Goal: Task Accomplishment & Management: Manage account settings

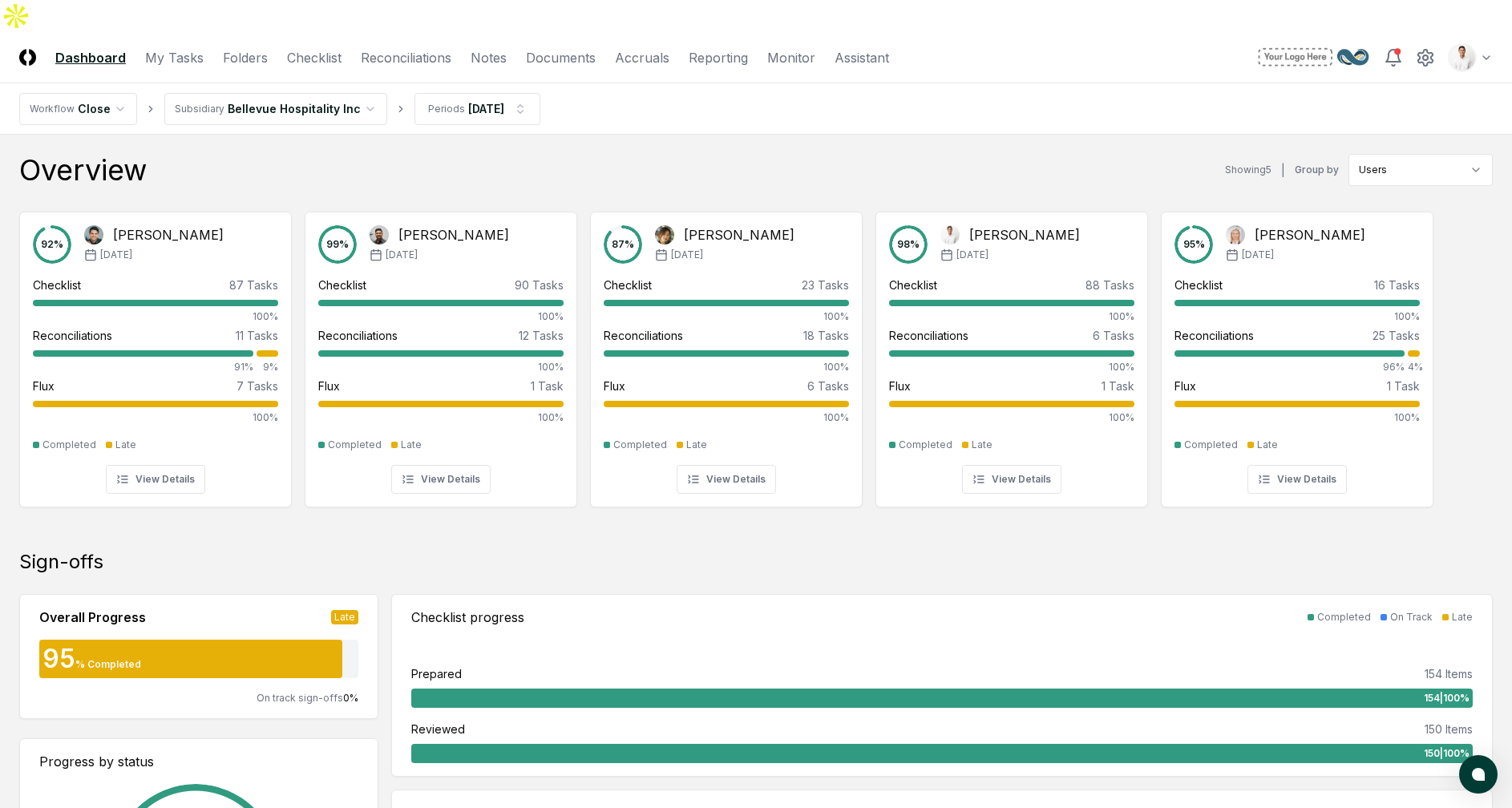
click at [710, 154] on div "Overview Showing 5 | Group by Users" at bounding box center [756, 169] width 1473 height 32
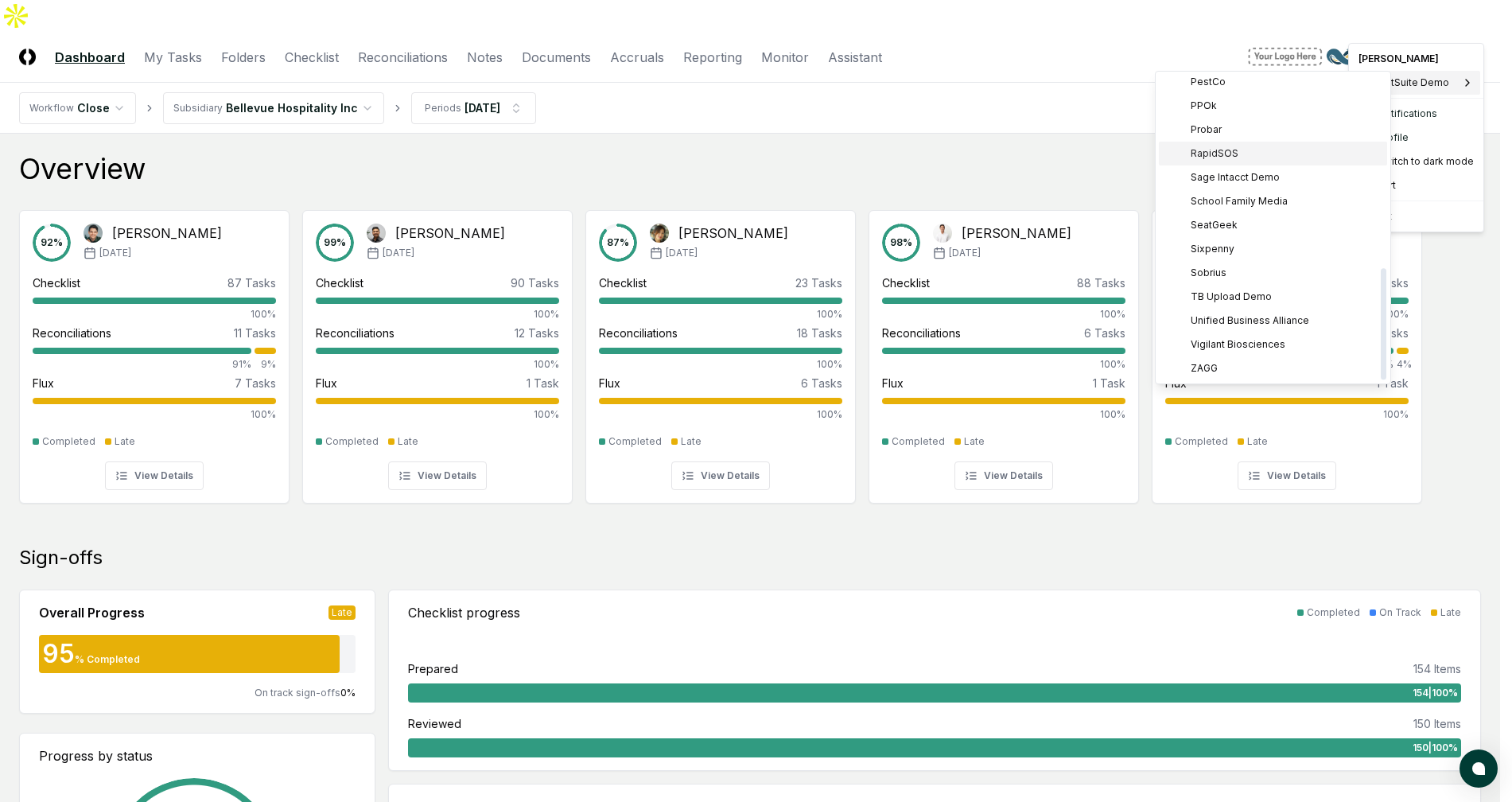
scroll to position [509, 0]
click at [1258, 197] on span "Sage Intacct Demo" at bounding box center [1235, 198] width 89 height 14
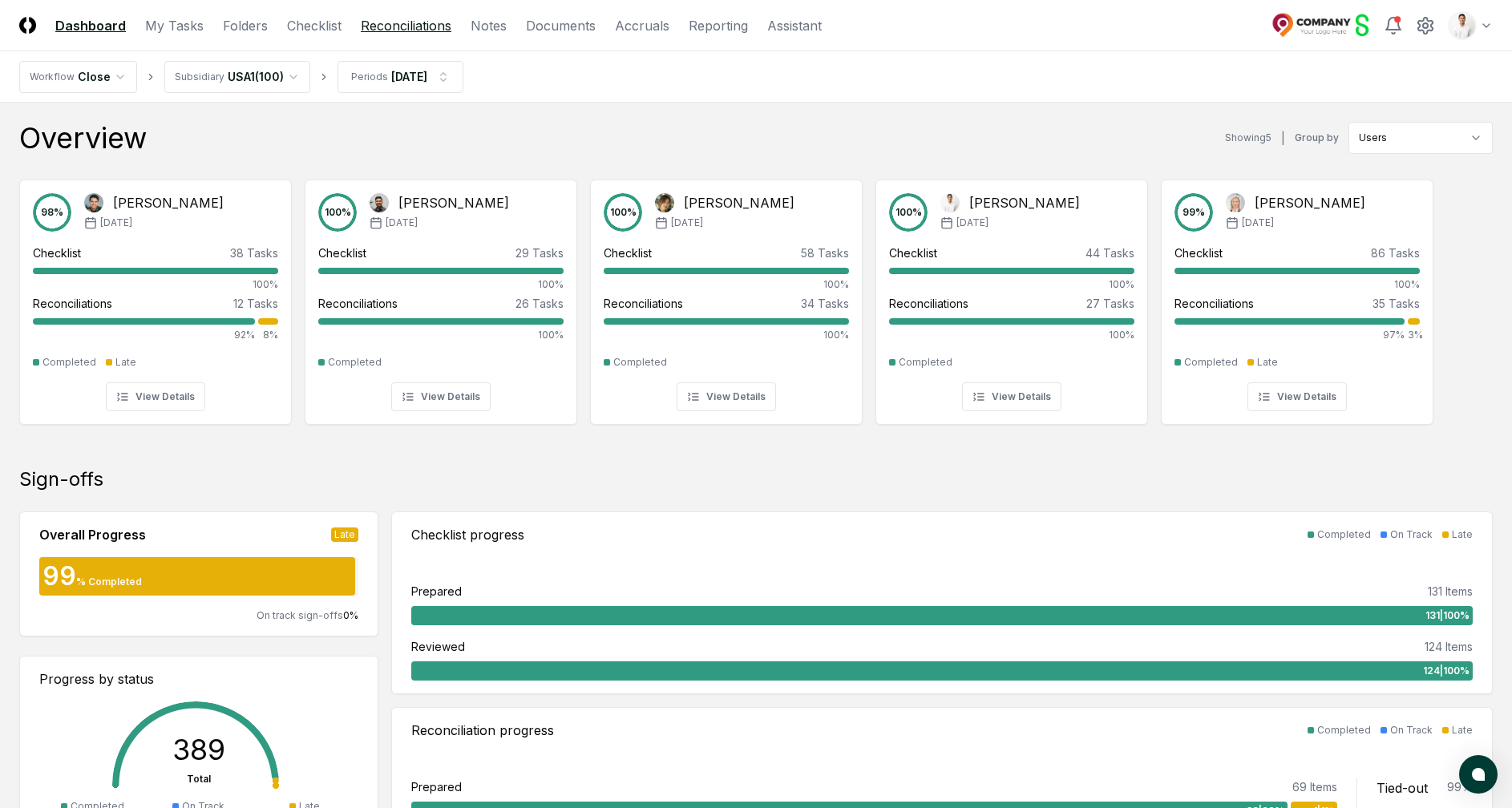
click at [416, 25] on link "Reconciliations" at bounding box center [406, 26] width 91 height 19
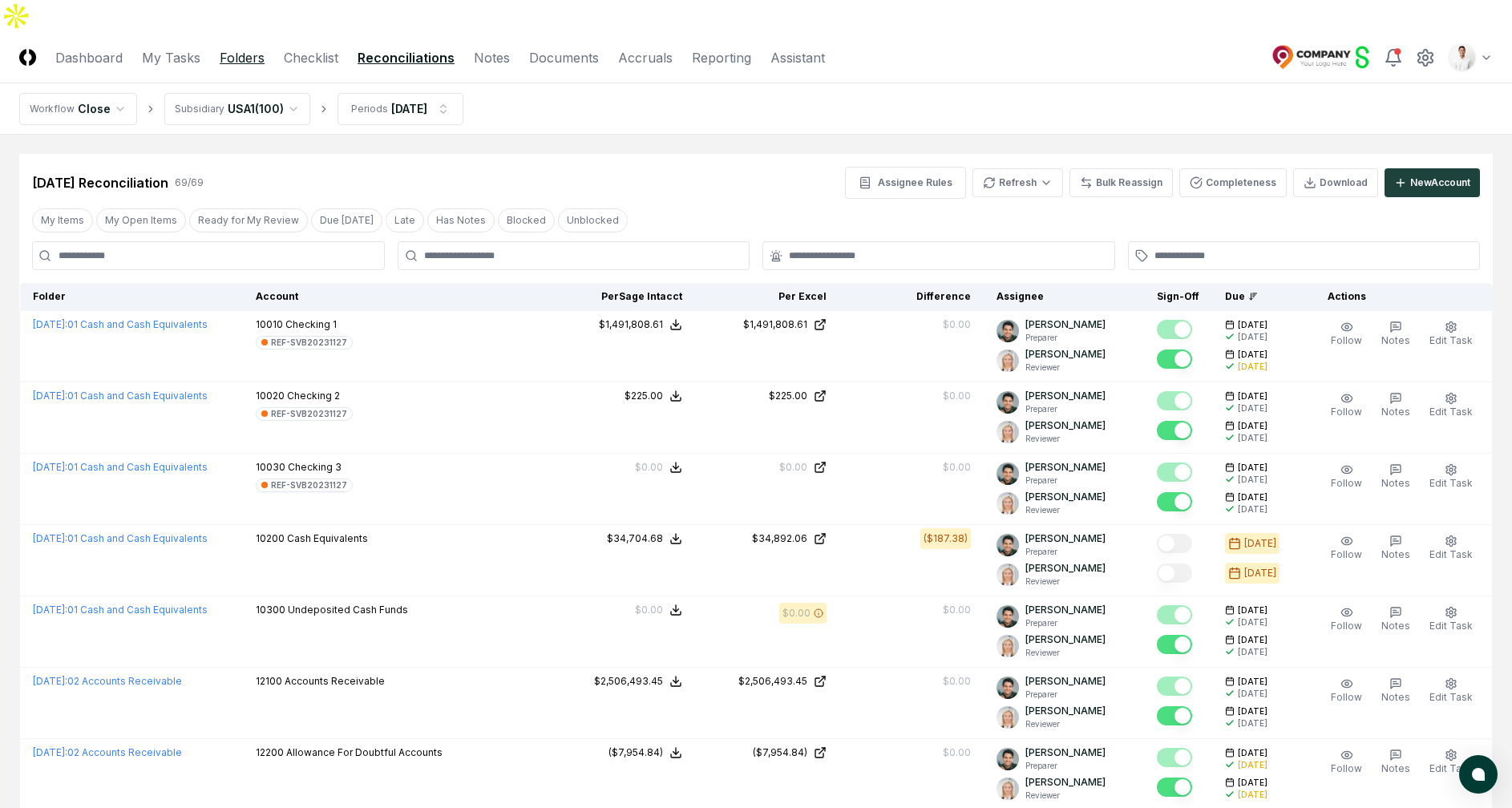
click at [241, 48] on link "Folders" at bounding box center [242, 58] width 45 height 19
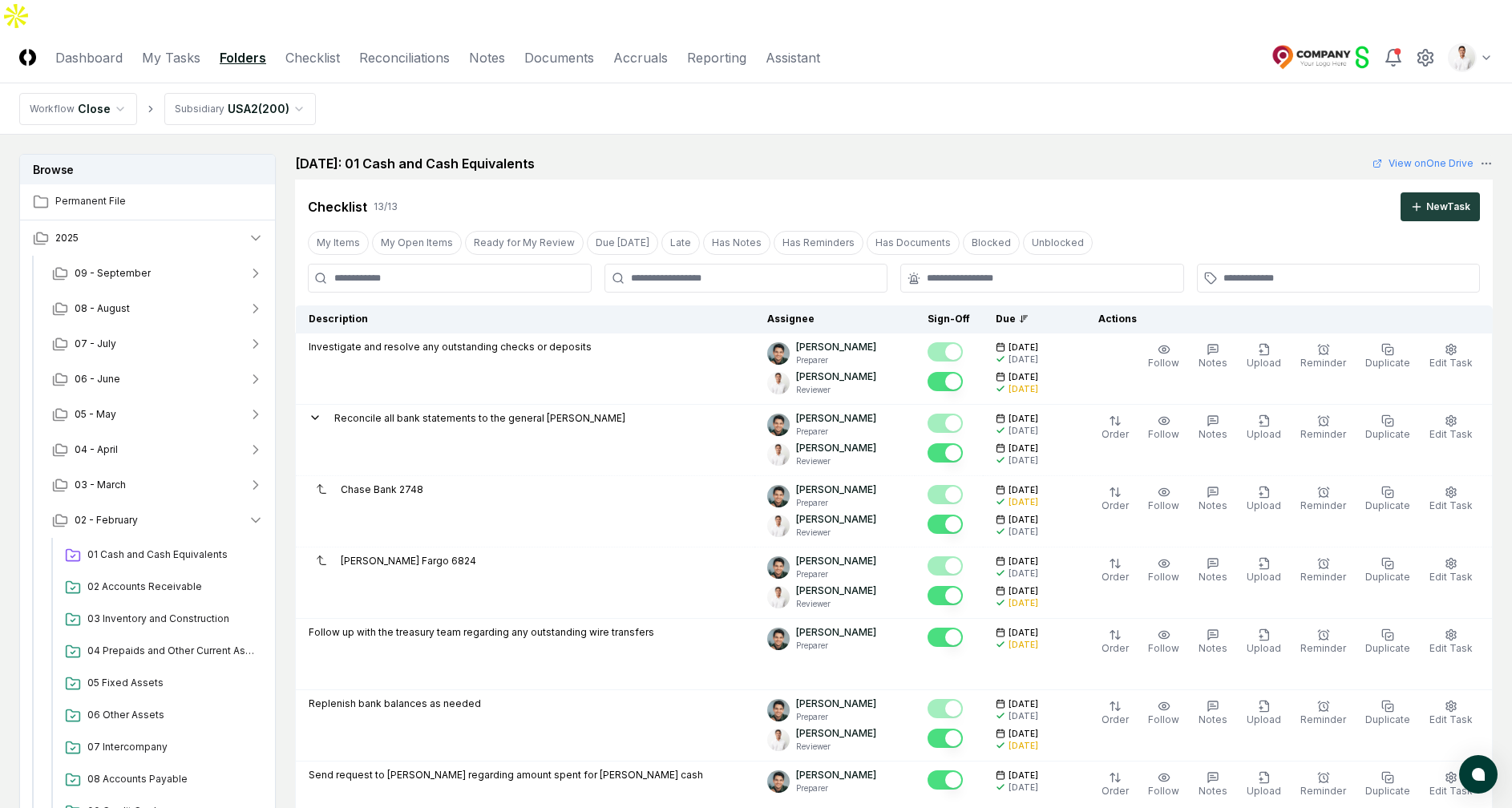
scroll to position [1379, 0]
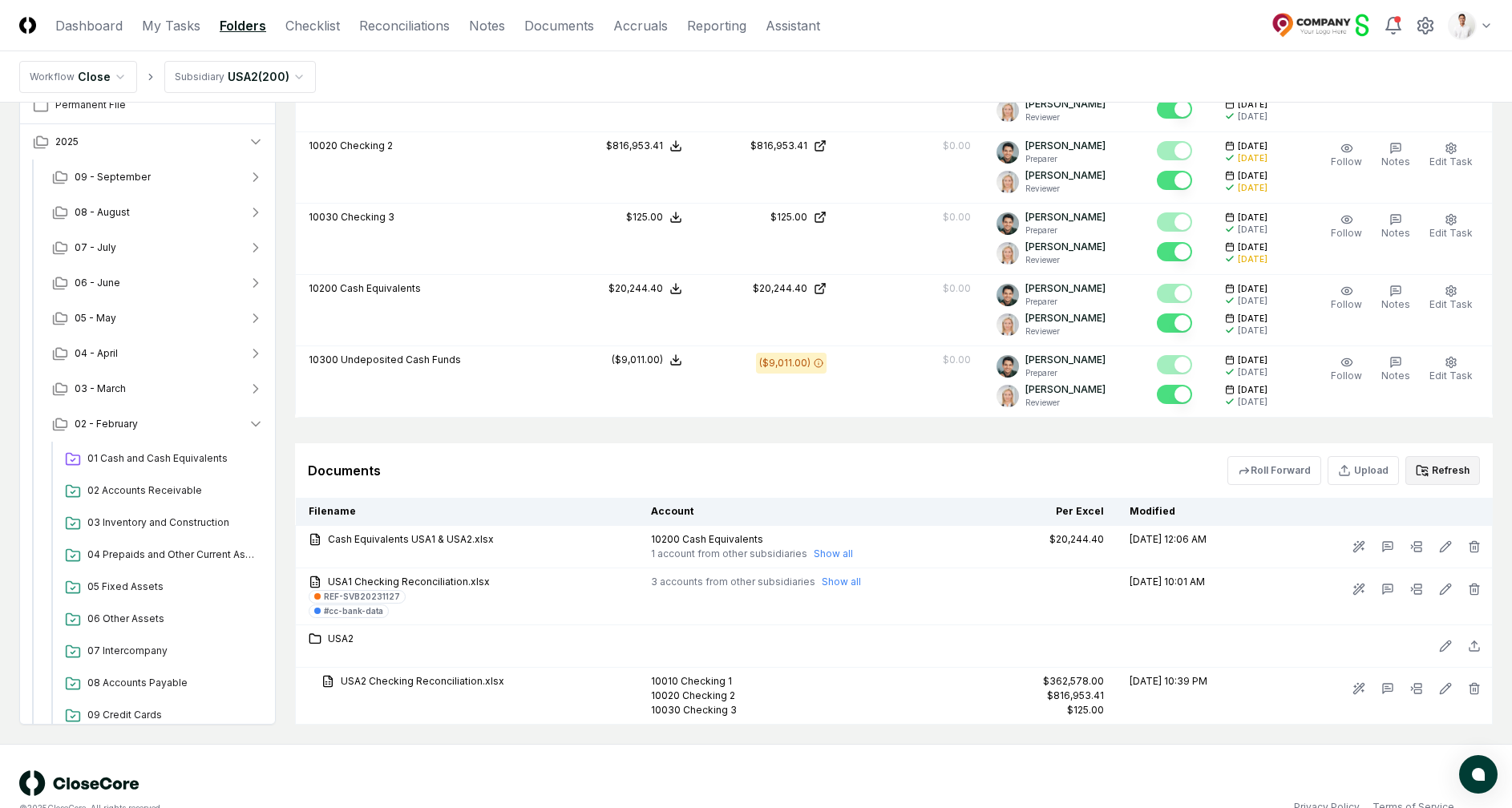
click at [1439, 456] on button "Refresh" at bounding box center [1442, 471] width 74 height 29
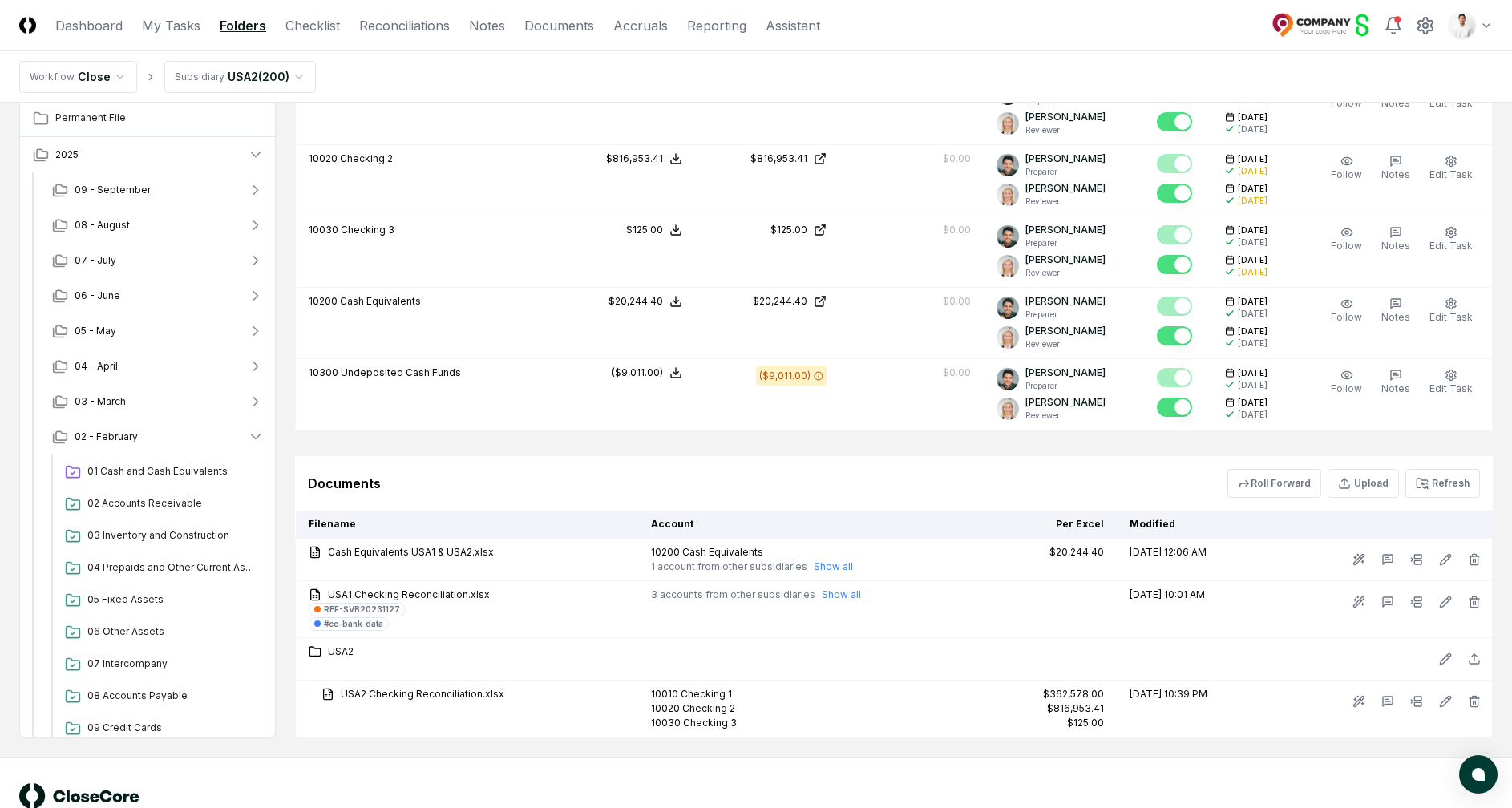
scroll to position [0, 0]
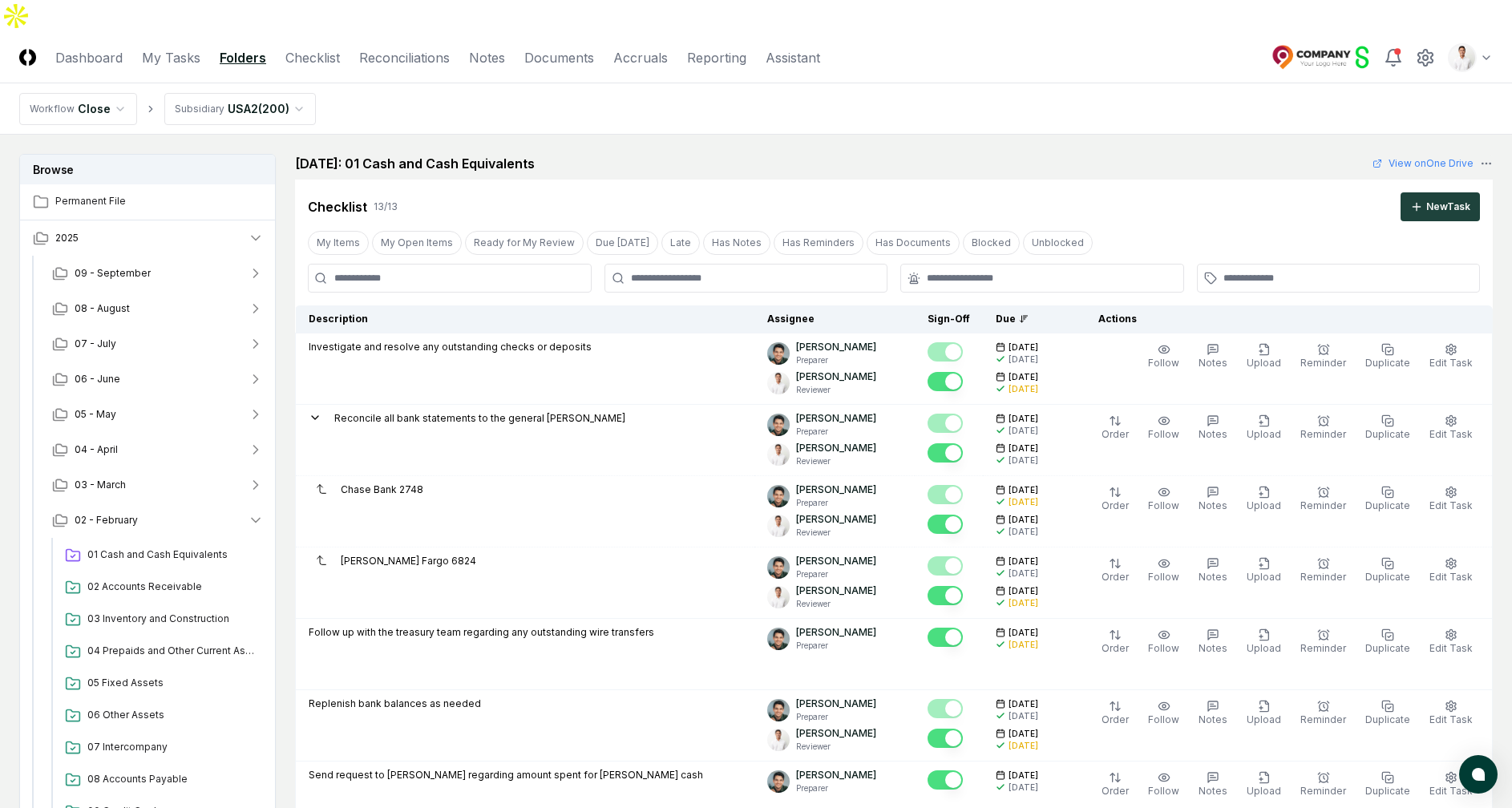
click at [703, 193] on div "Checklist 13 / 13 New Task" at bounding box center [894, 207] width 1172 height 29
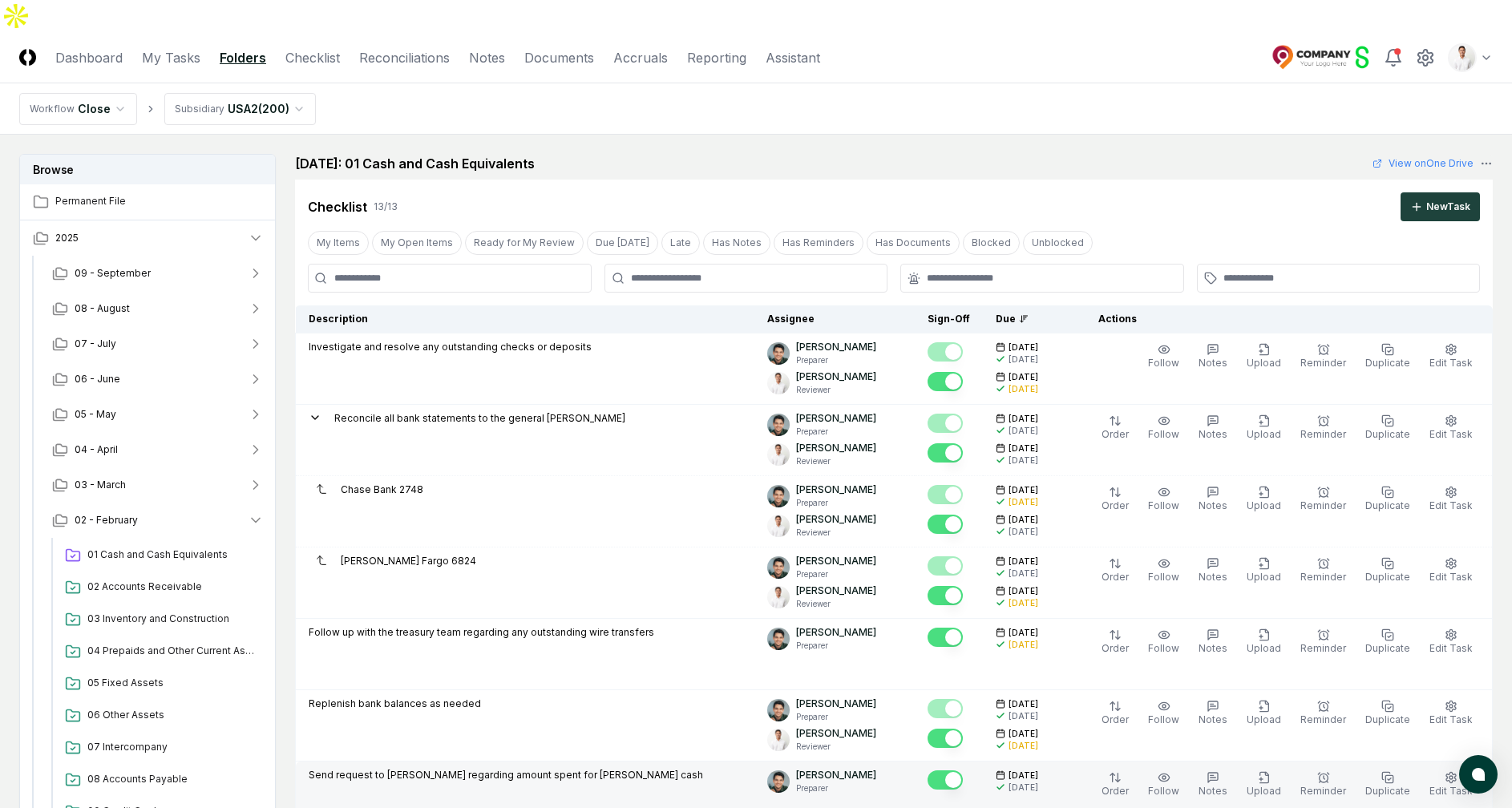
scroll to position [1379, 0]
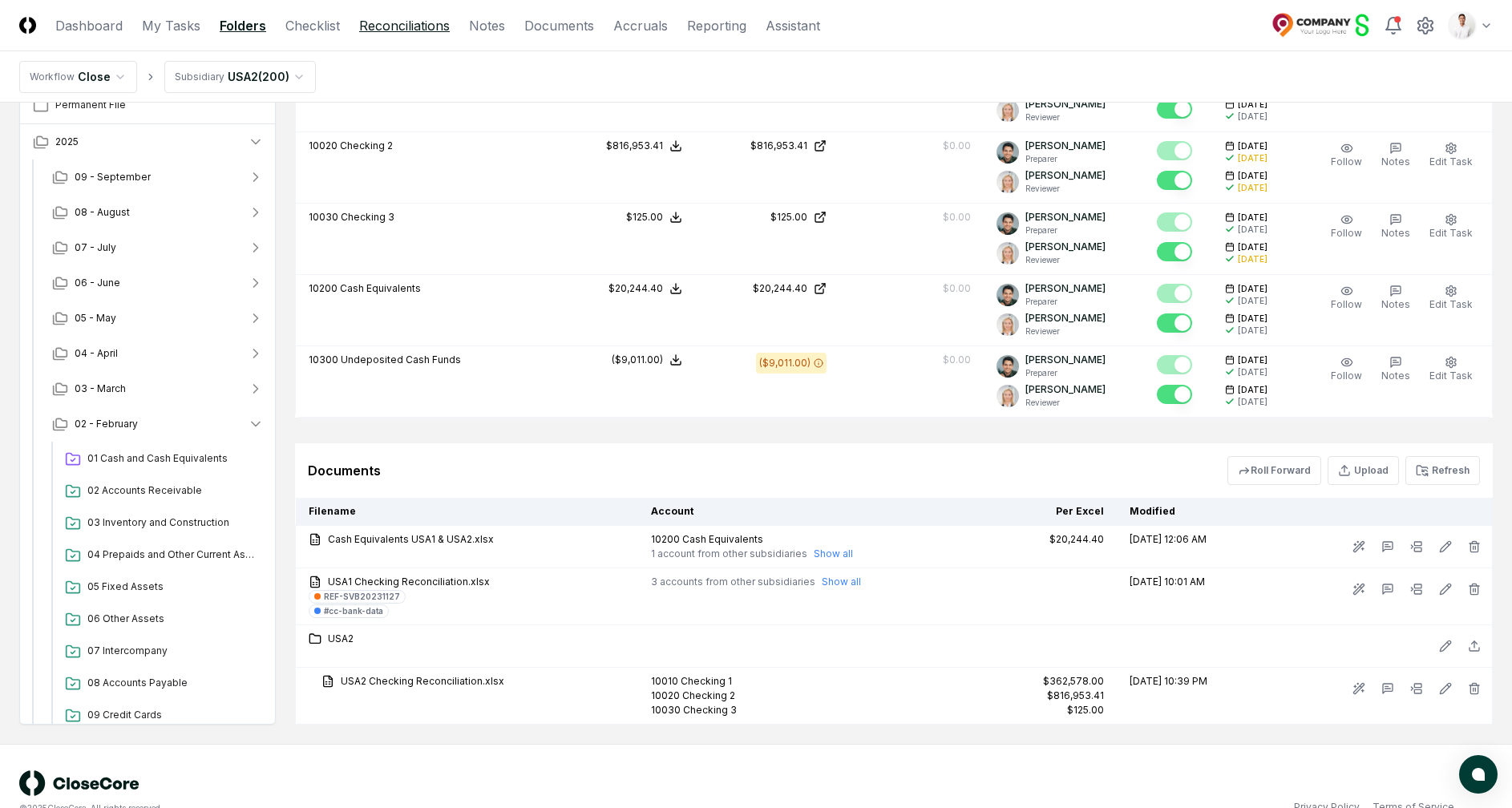
click at [403, 22] on link "Reconciliations" at bounding box center [404, 26] width 91 height 19
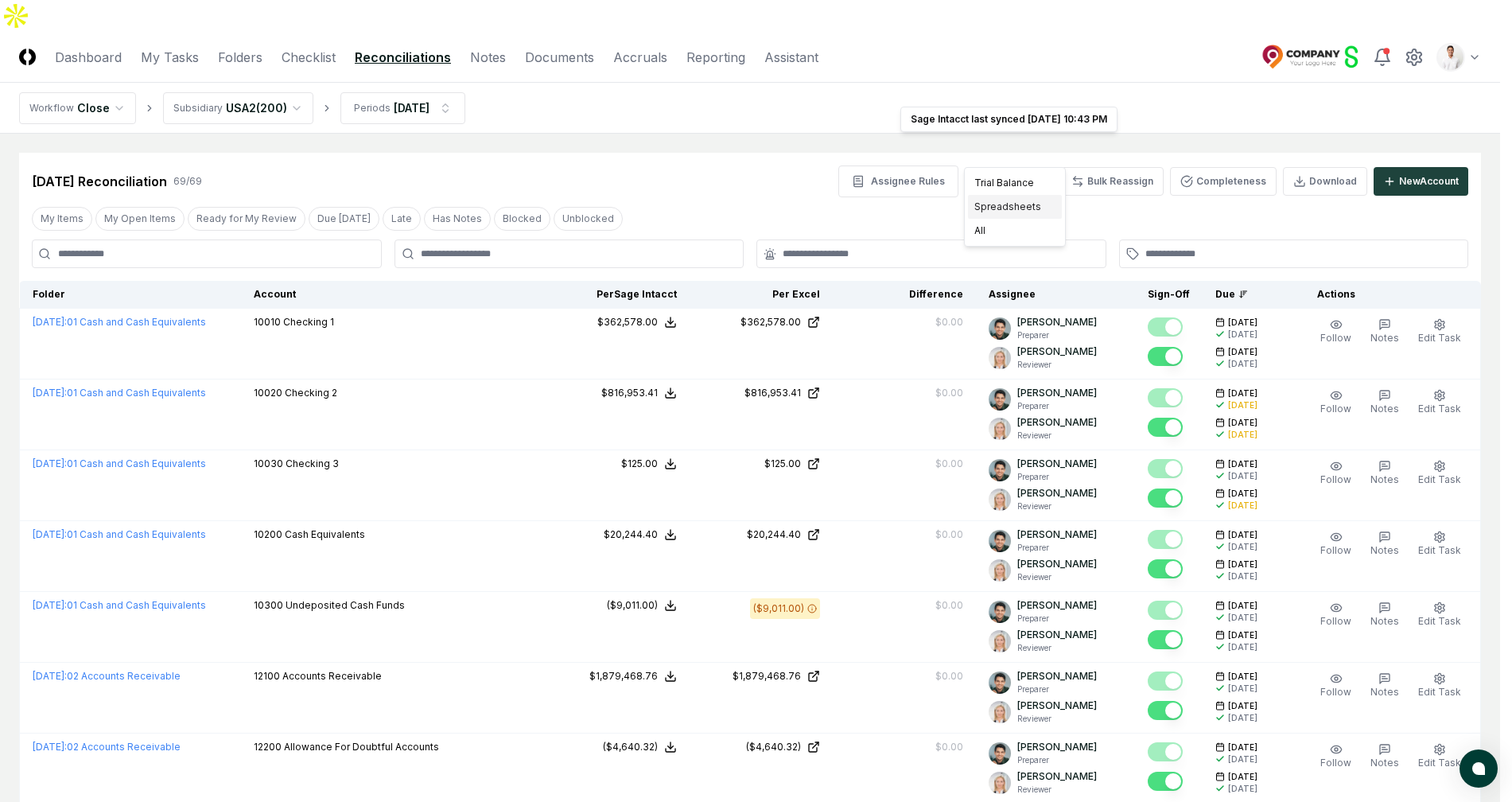
click at [1022, 208] on div "Spreadsheets" at bounding box center [1015, 206] width 94 height 24
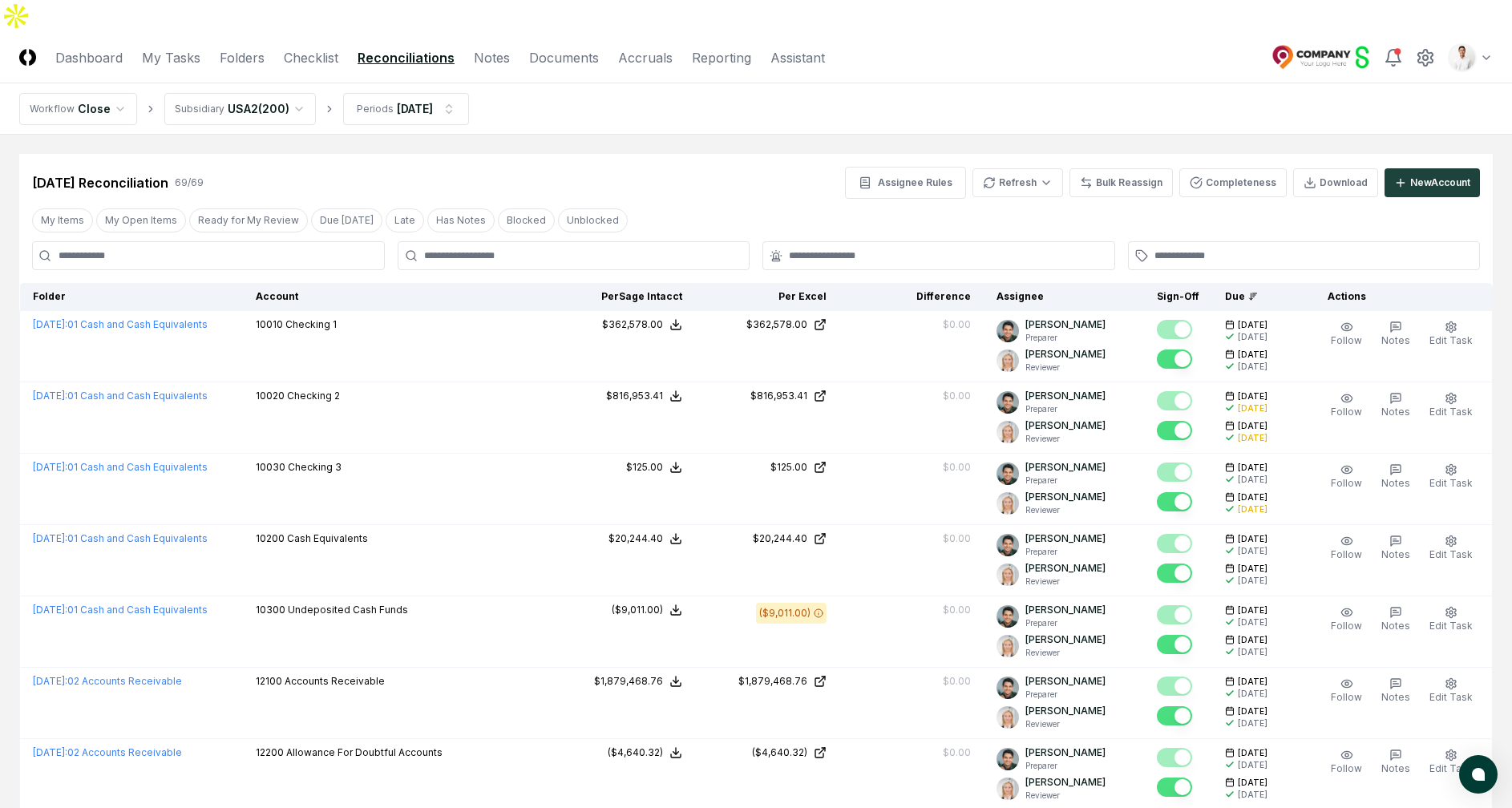
scroll to position [3185, 0]
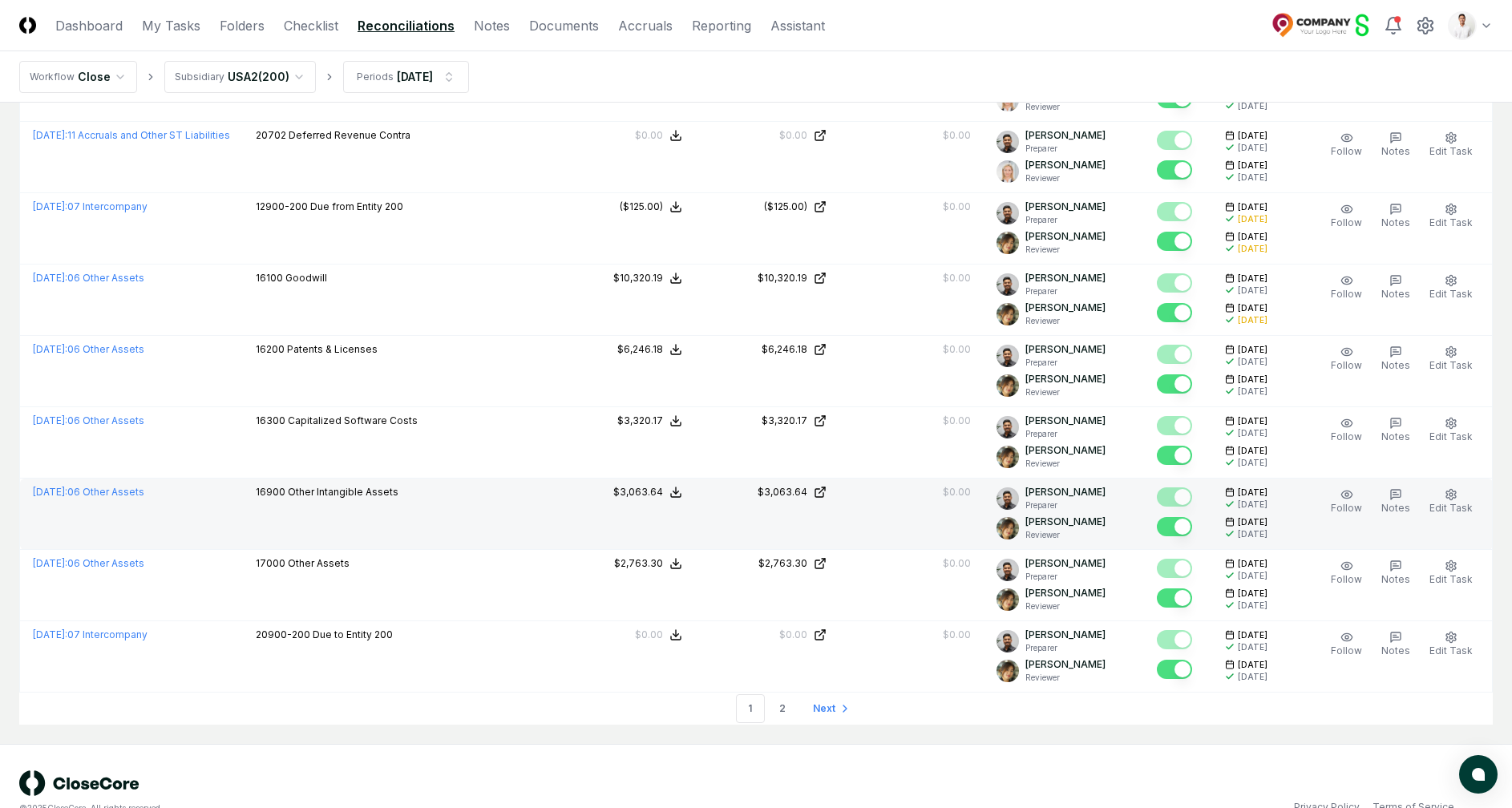
click at [567, 482] on td "$3,063.64" at bounding box center [623, 514] width 144 height 71
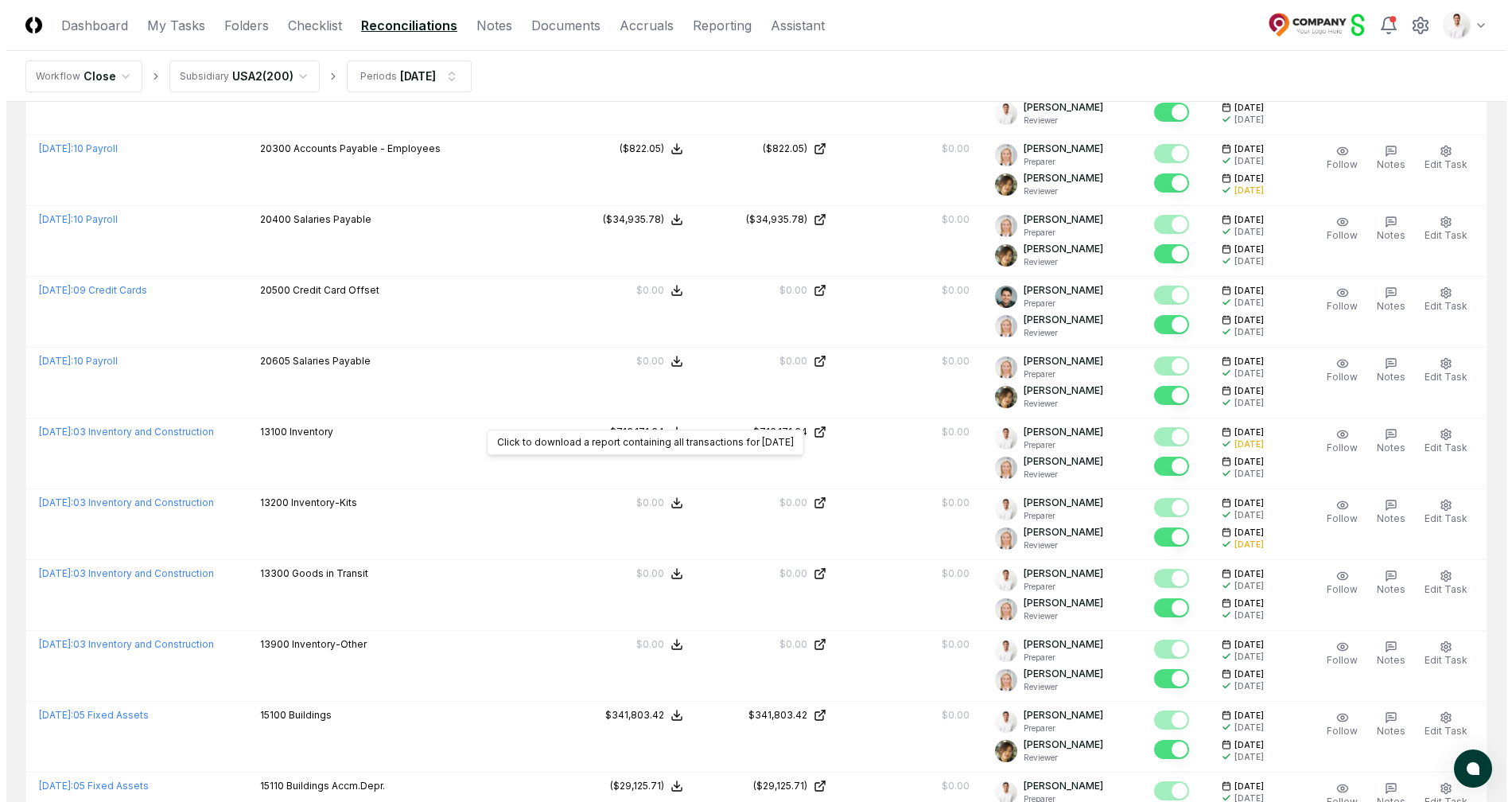
scroll to position [0, 0]
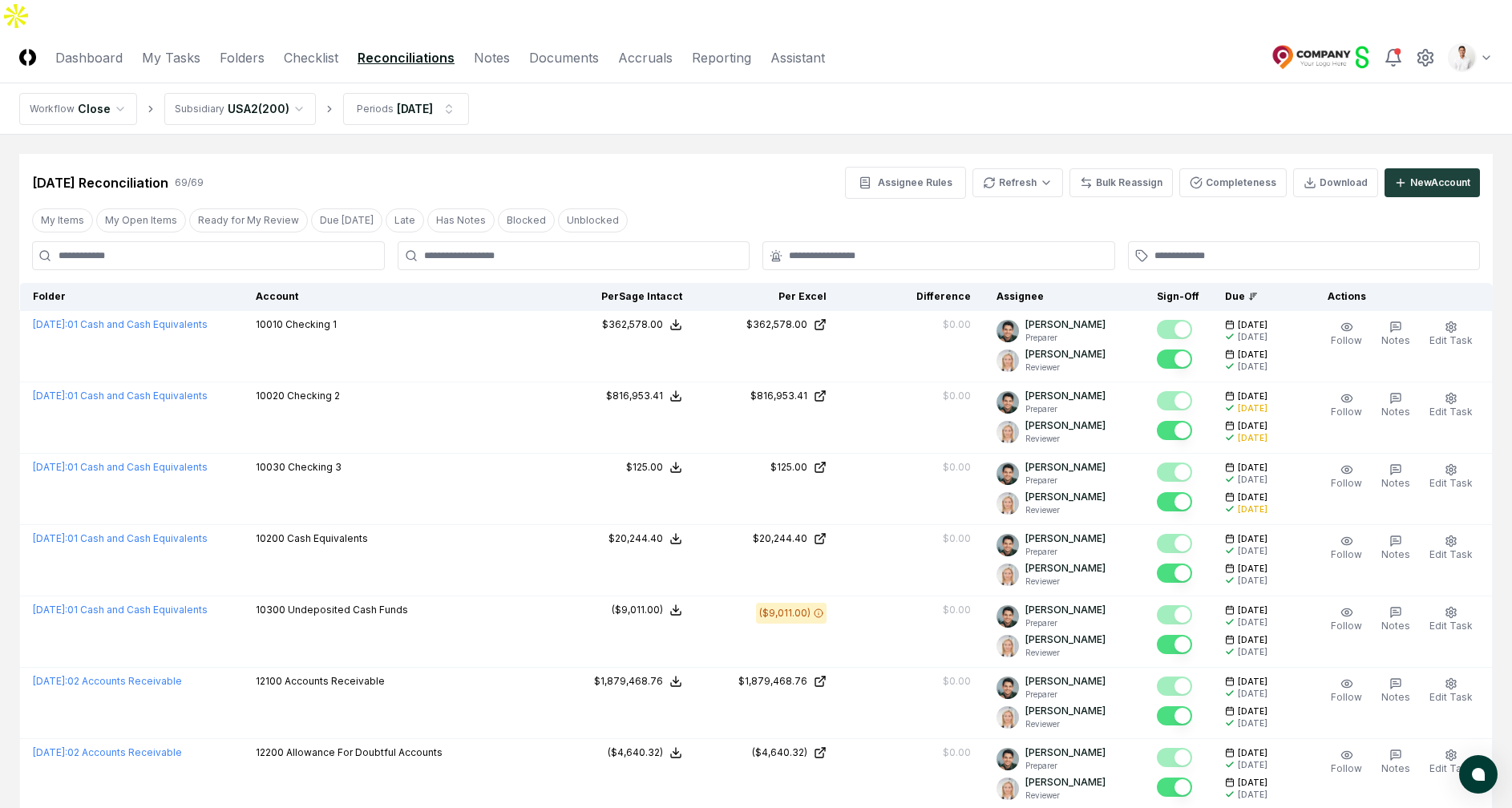
click at [1446, 43] on div "Toggle user menu" at bounding box center [1382, 58] width 222 height 29
click at [1471, 41] on header "CloseCore Dashboard My Tasks Folders Checklist Reconciliations Notes Documents …" at bounding box center [756, 57] width 1512 height 51
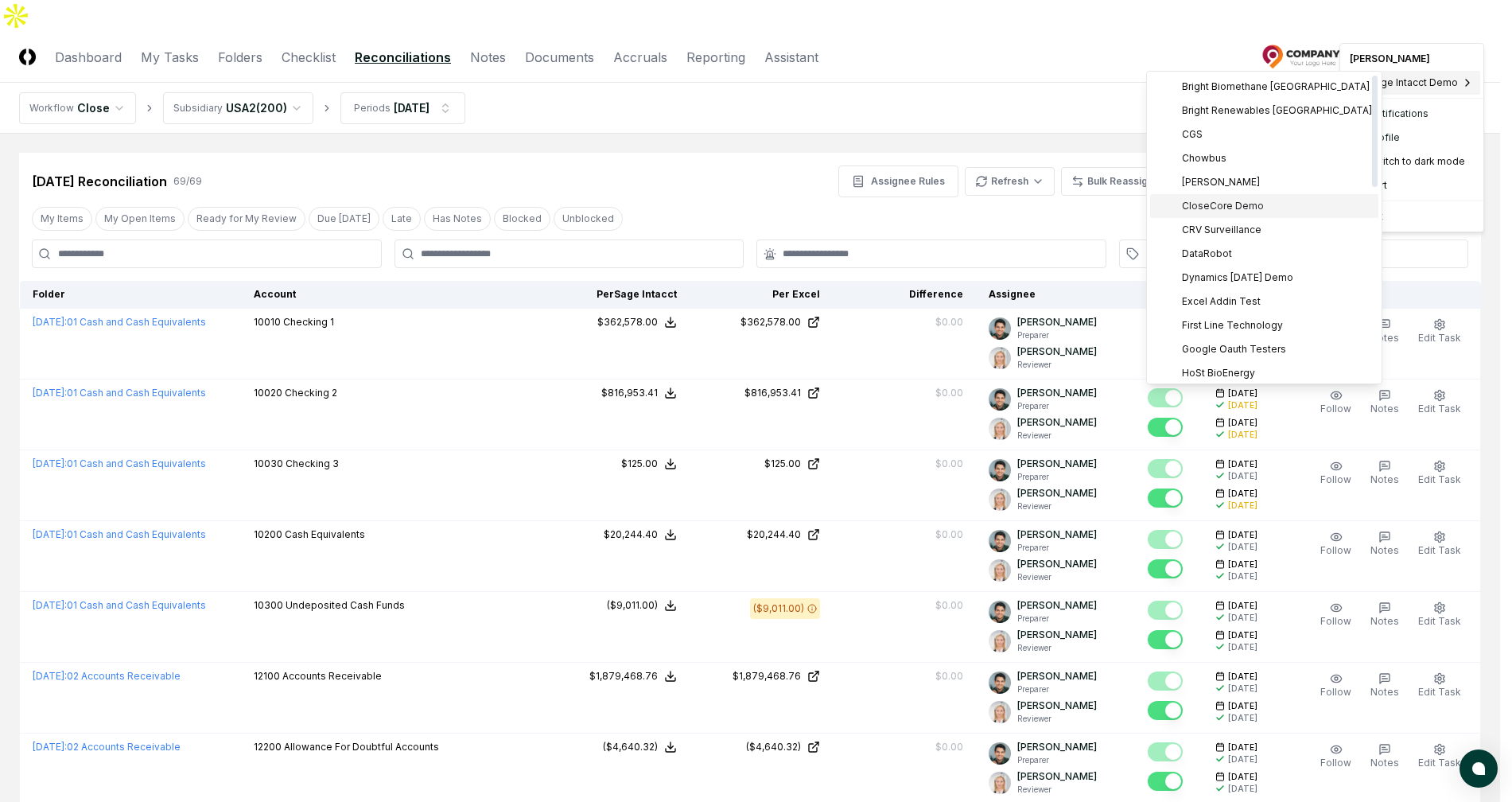
click at [1223, 206] on span "CloseCore Demo" at bounding box center [1223, 206] width 82 height 14
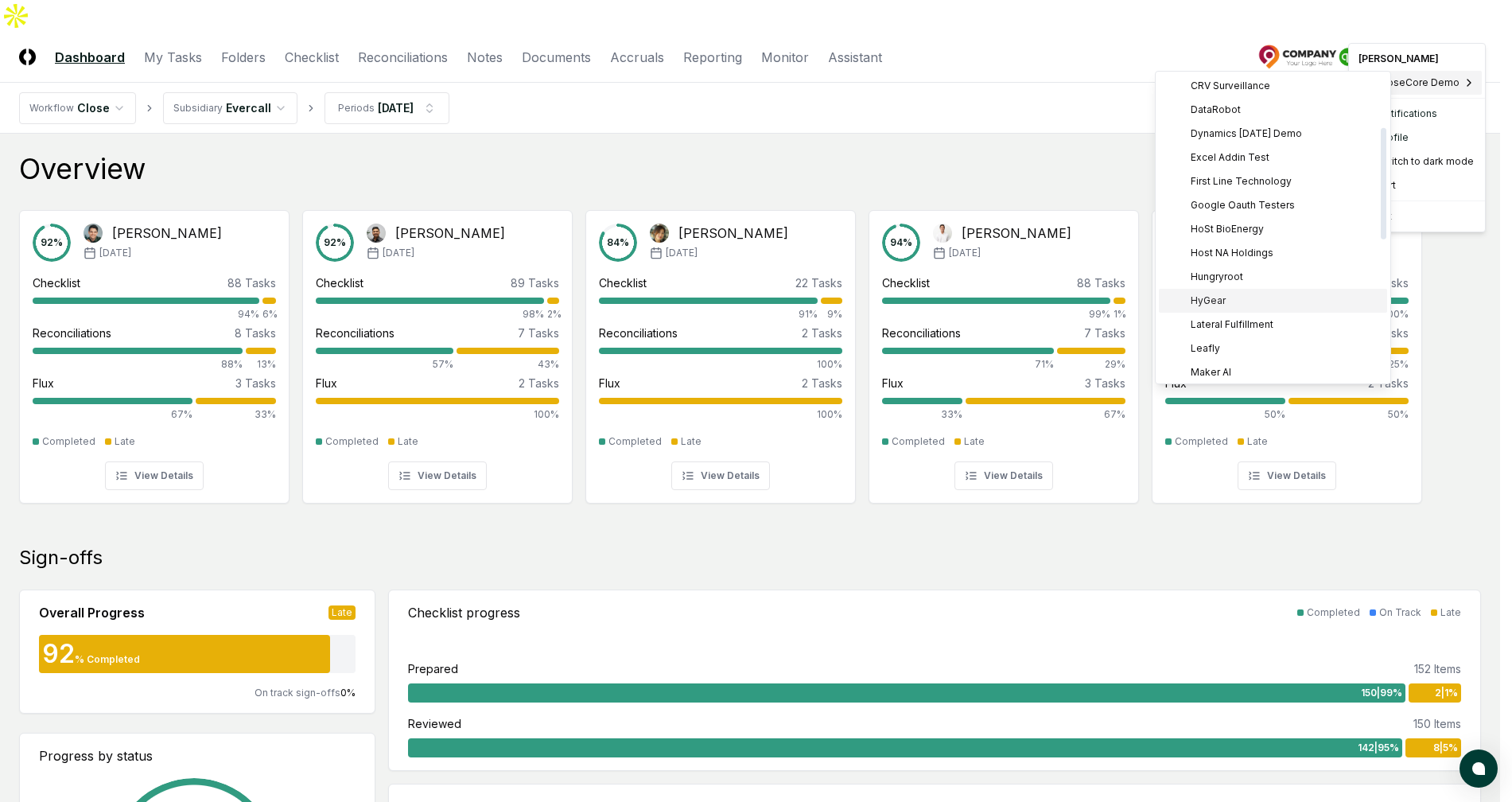
scroll to position [293, 0]
click at [1248, 263] on div "NetSuite Demo" at bounding box center [1273, 271] width 228 height 24
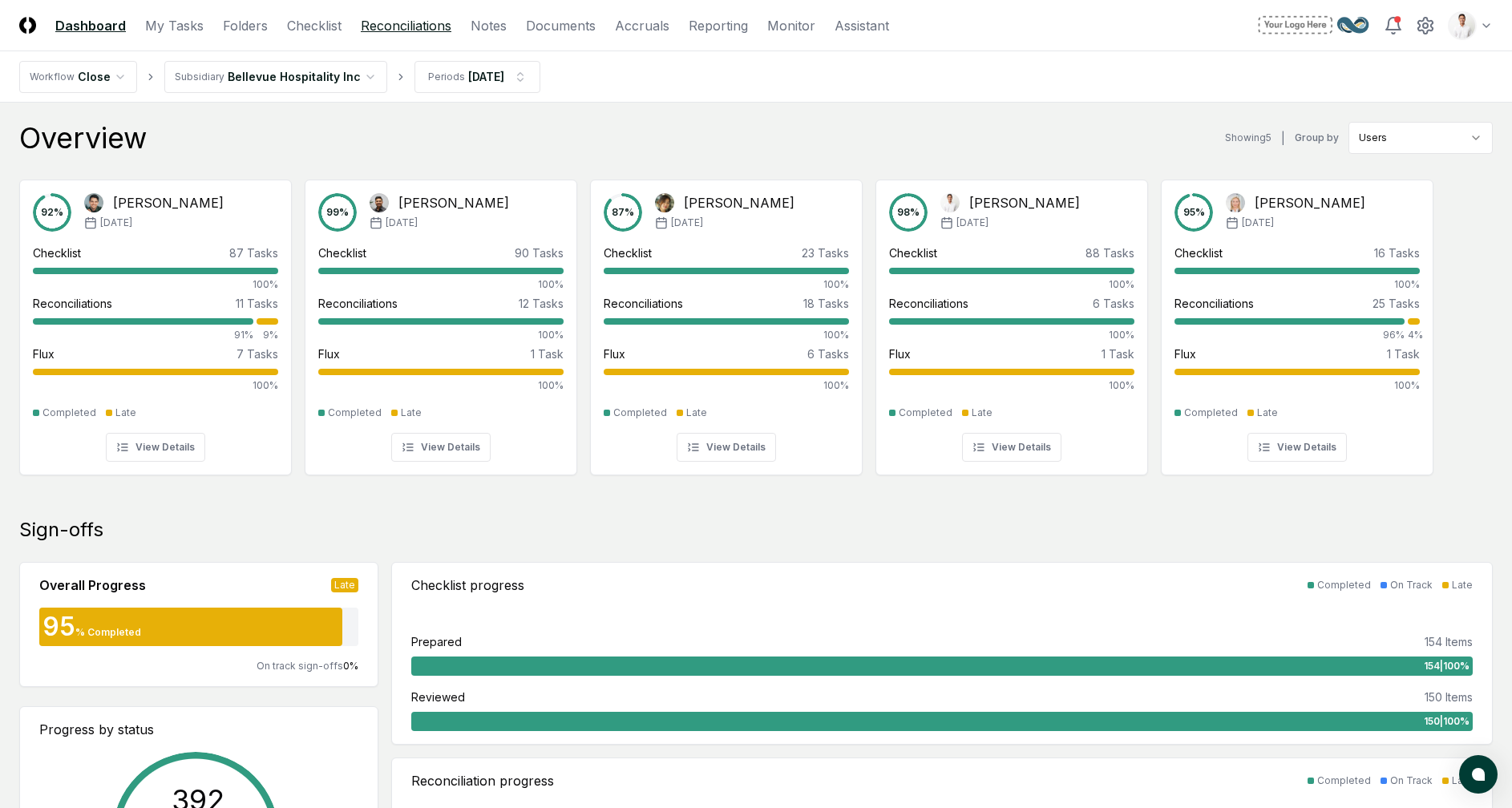
click at [376, 21] on link "Reconciliations" at bounding box center [406, 26] width 91 height 19
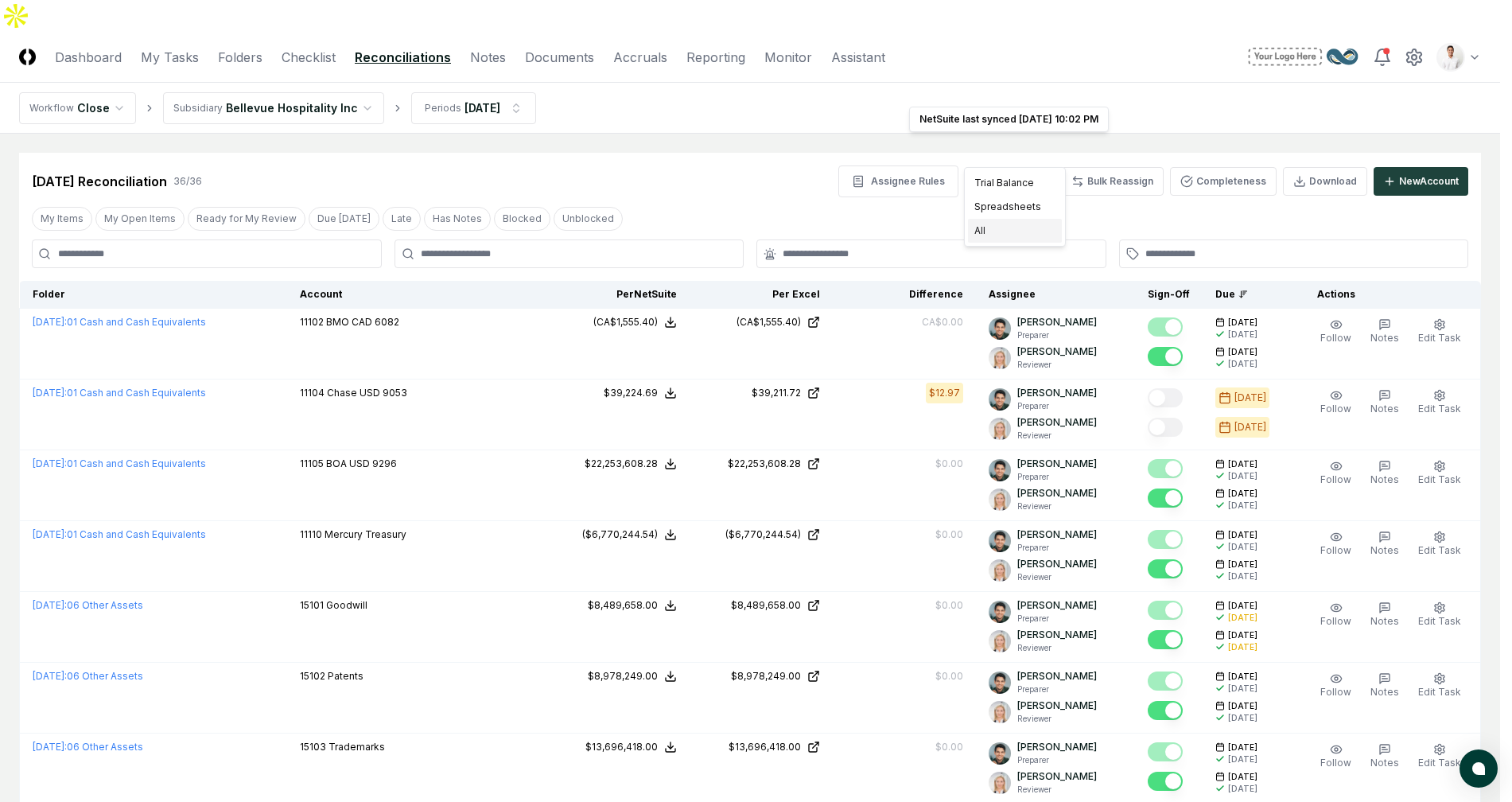
click at [1011, 233] on div "All" at bounding box center [1015, 230] width 94 height 24
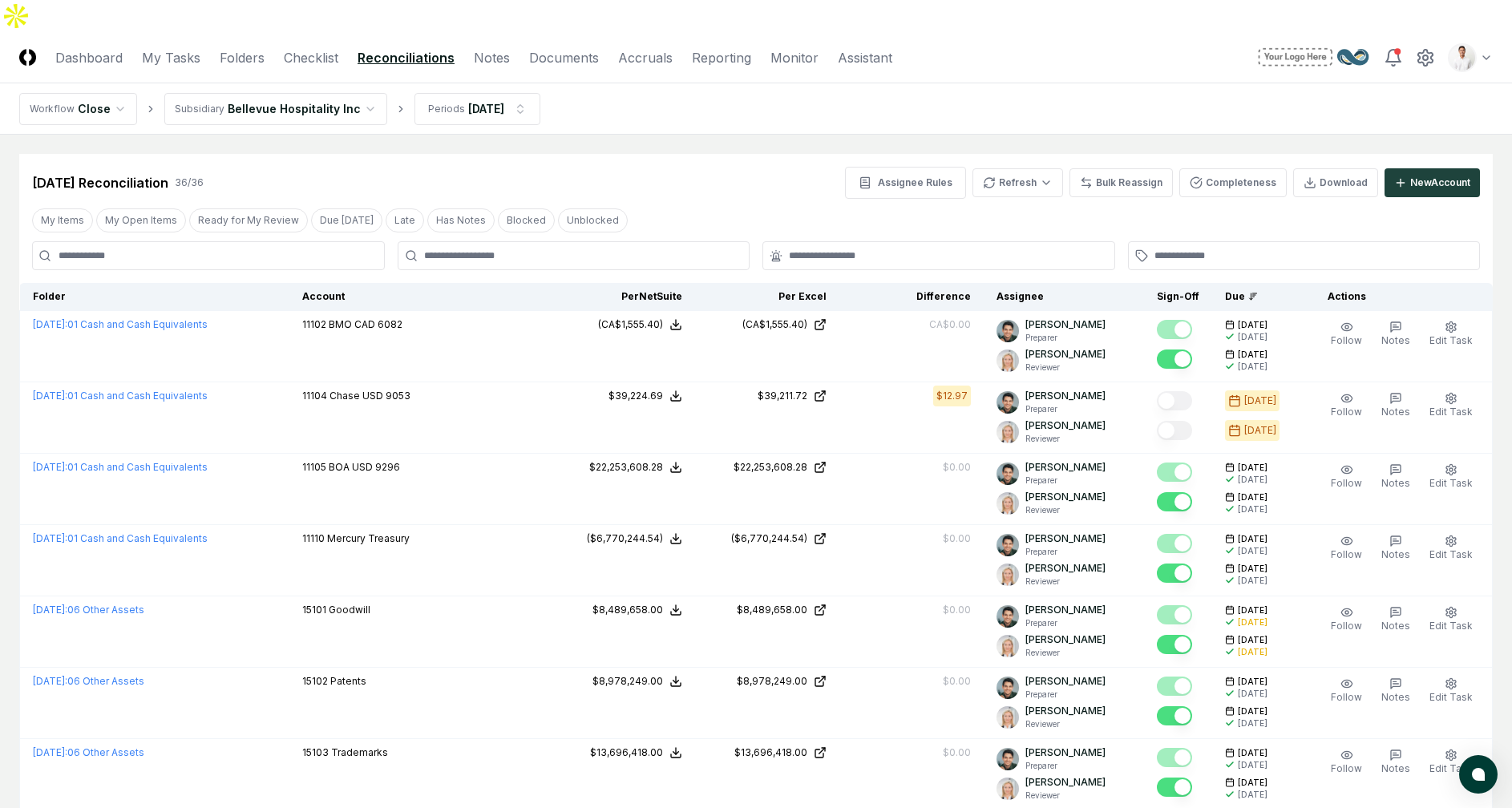
click at [778, 167] on div "Jun 2025 Reconciliation 36 / 36 Assignee Rules Refresh Bulk Reassign Completene…" at bounding box center [755, 182] width 1447 height 32
click at [261, 48] on link "Folders" at bounding box center [242, 58] width 45 height 19
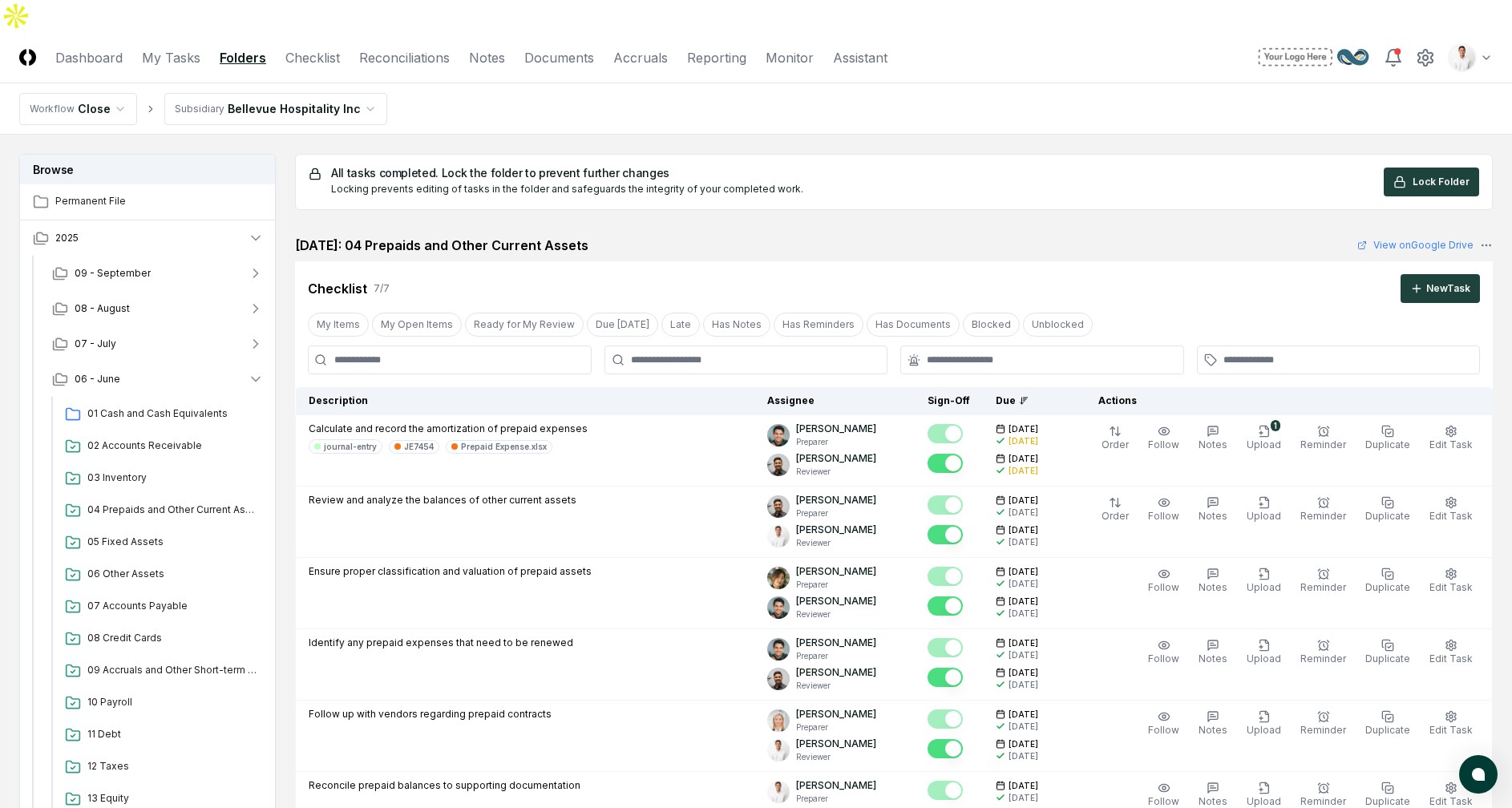
scroll to position [1162, 0]
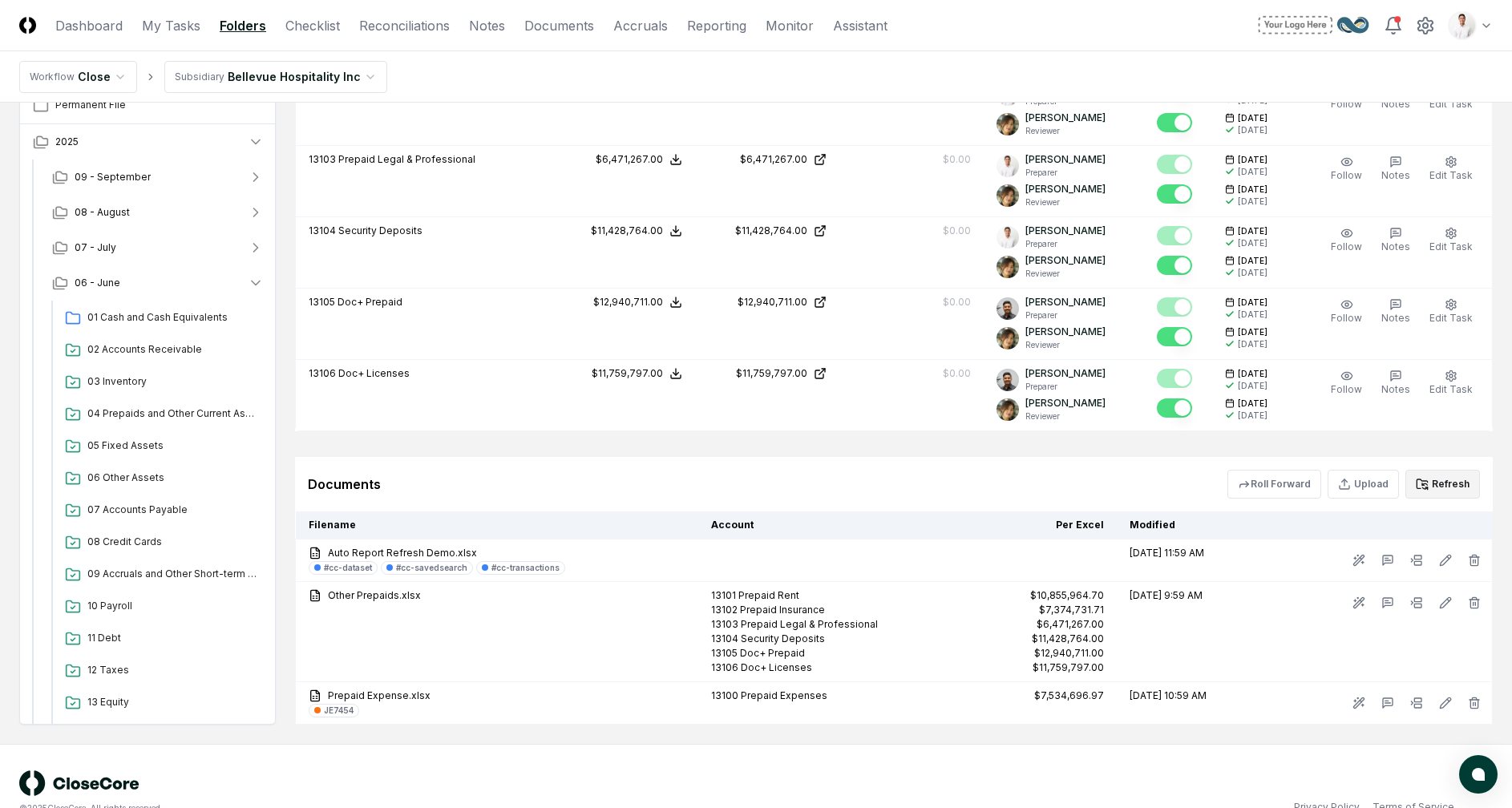
click at [1420, 478] on icon at bounding box center [1421, 483] width 13 height 13
click at [636, 470] on div "Documents Roll Forward Upload Refresh" at bounding box center [894, 484] width 1172 height 29
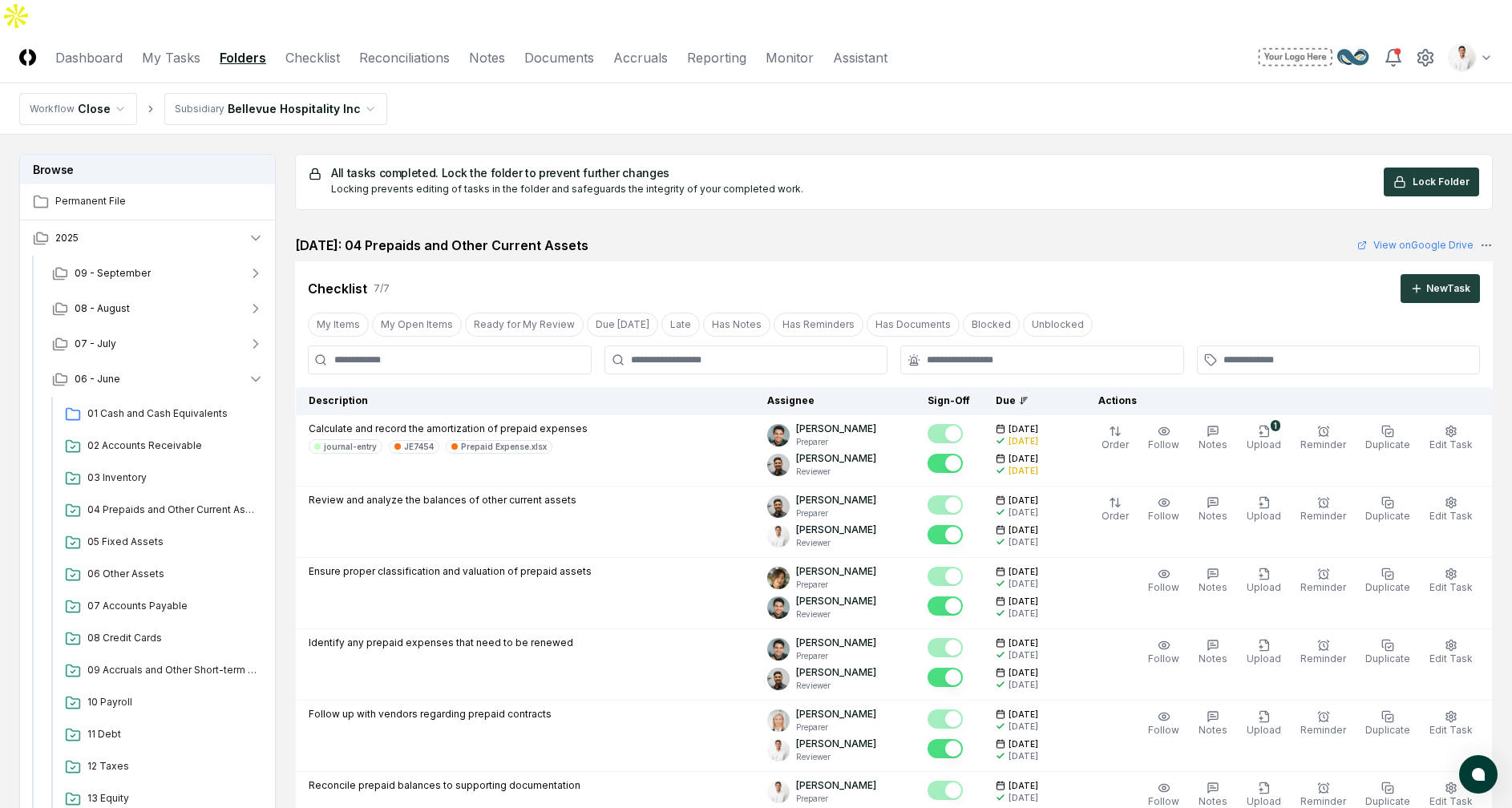
click at [798, 236] on div "June 2025: 04 Prepaids and Other Current Assets View on Google Drive" at bounding box center [893, 246] width 1197 height 19
click at [1068, 154] on div "All tasks completed. Lock the folder to prevent further changes Locking prevent…" at bounding box center [893, 182] width 1197 height 56
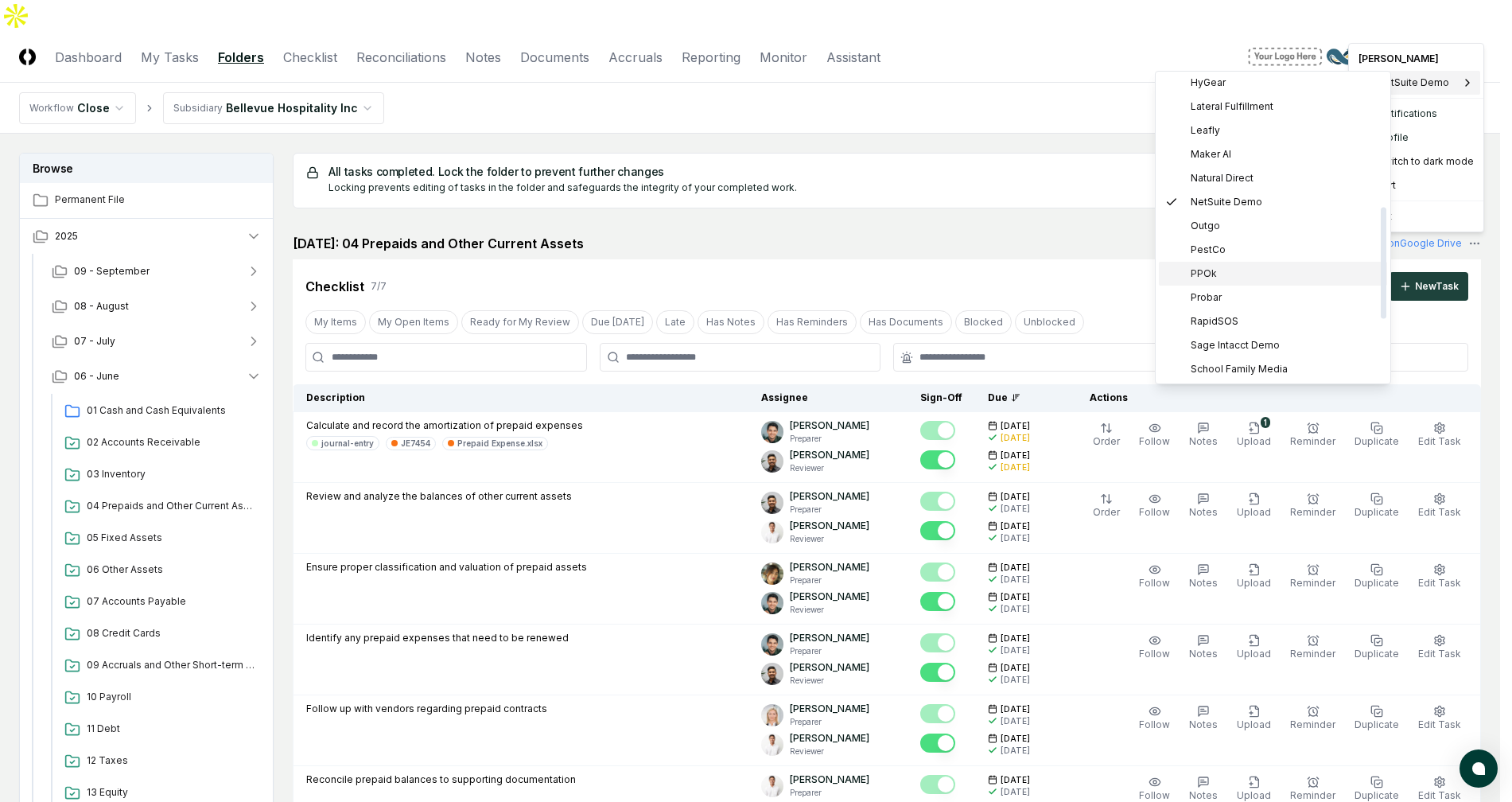
scroll to position [360, 0]
click at [1242, 133] on div "Leafly" at bounding box center [1273, 132] width 228 height 24
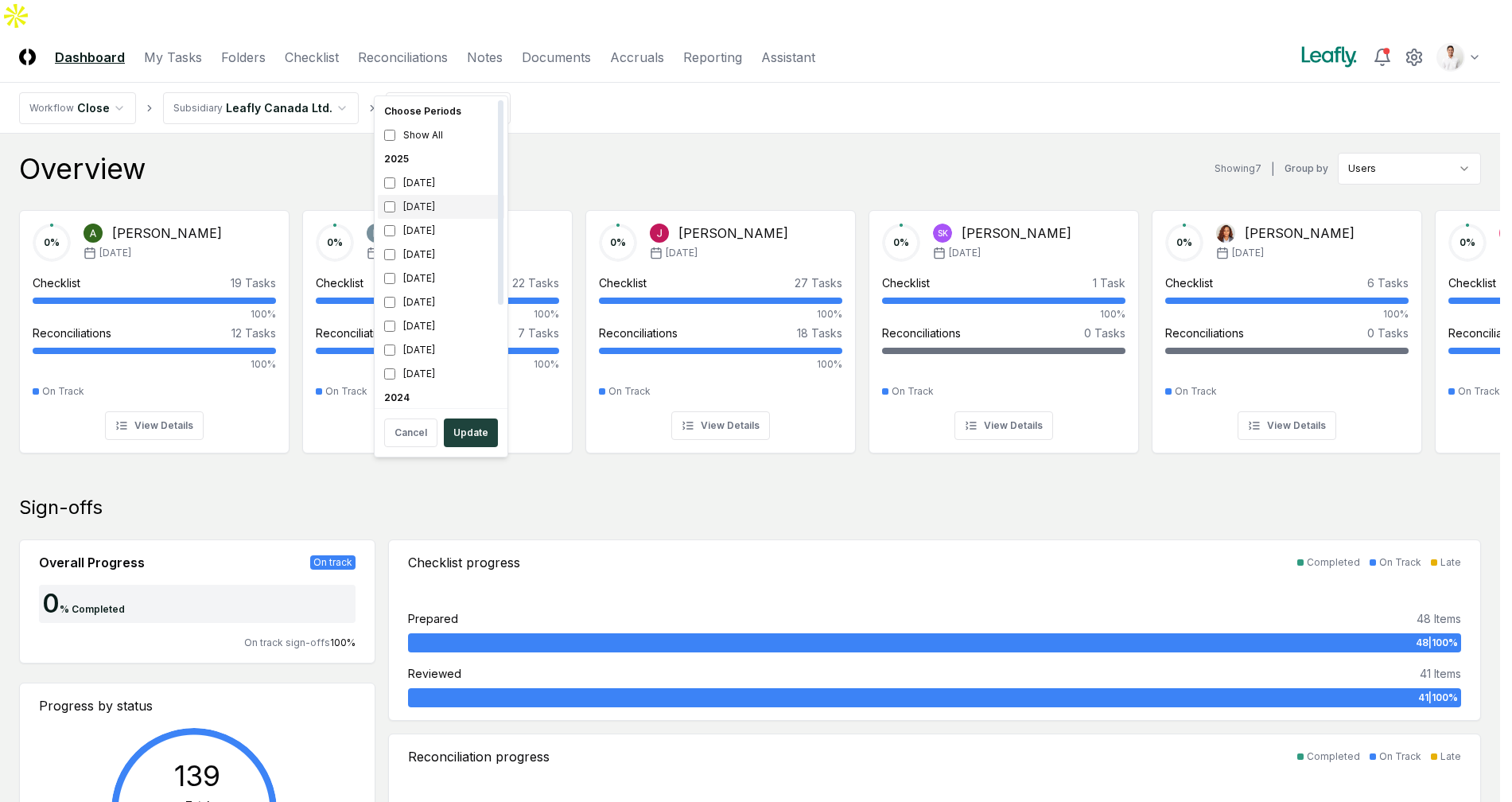
click at [446, 204] on div "[DATE]" at bounding box center [441, 206] width 126 height 24
click at [445, 178] on div "[DATE]" at bounding box center [441, 183] width 126 height 24
click at [472, 424] on button "Update" at bounding box center [470, 433] width 54 height 29
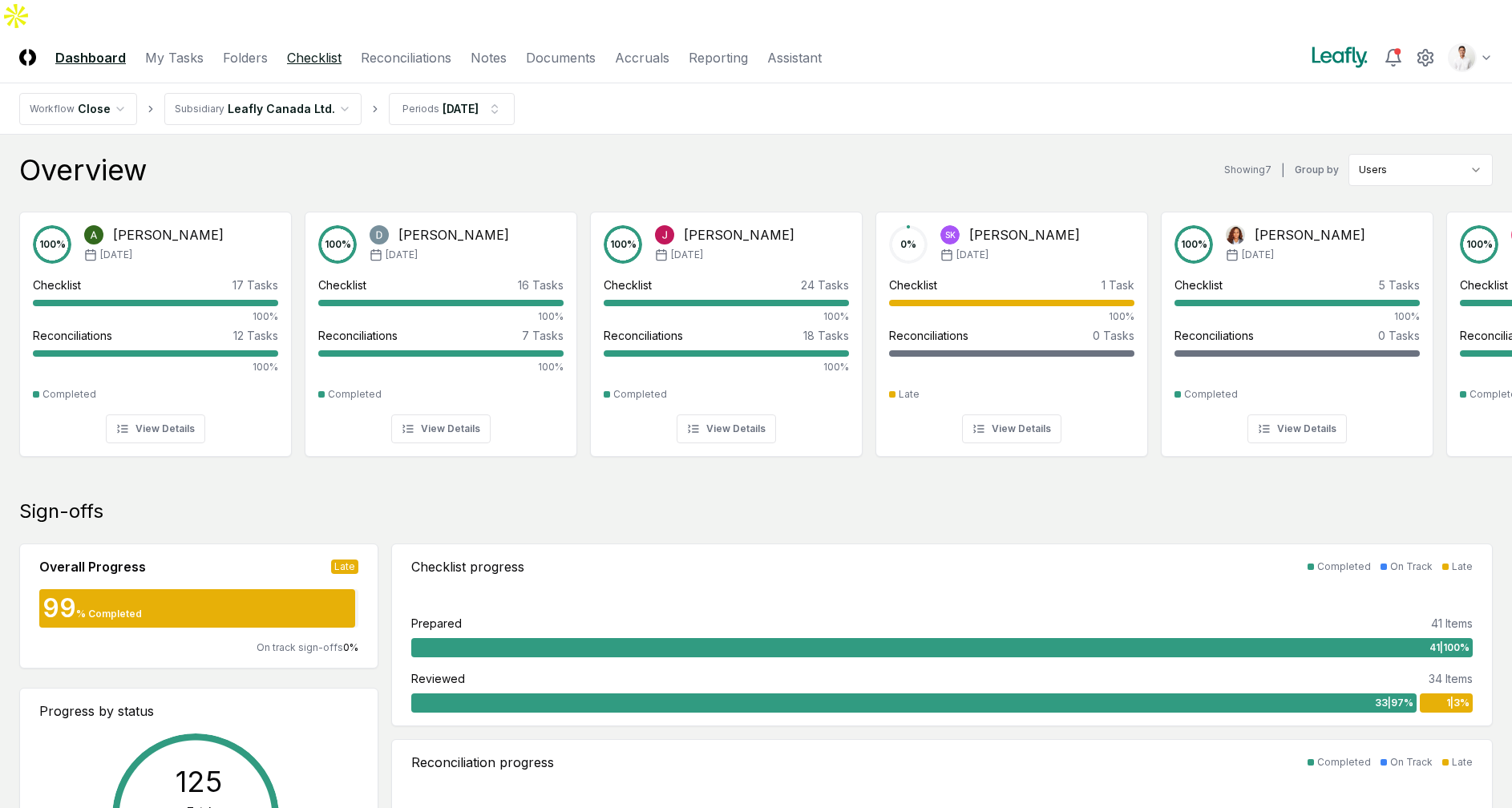
click at [327, 48] on link "Checklist" at bounding box center [314, 58] width 55 height 19
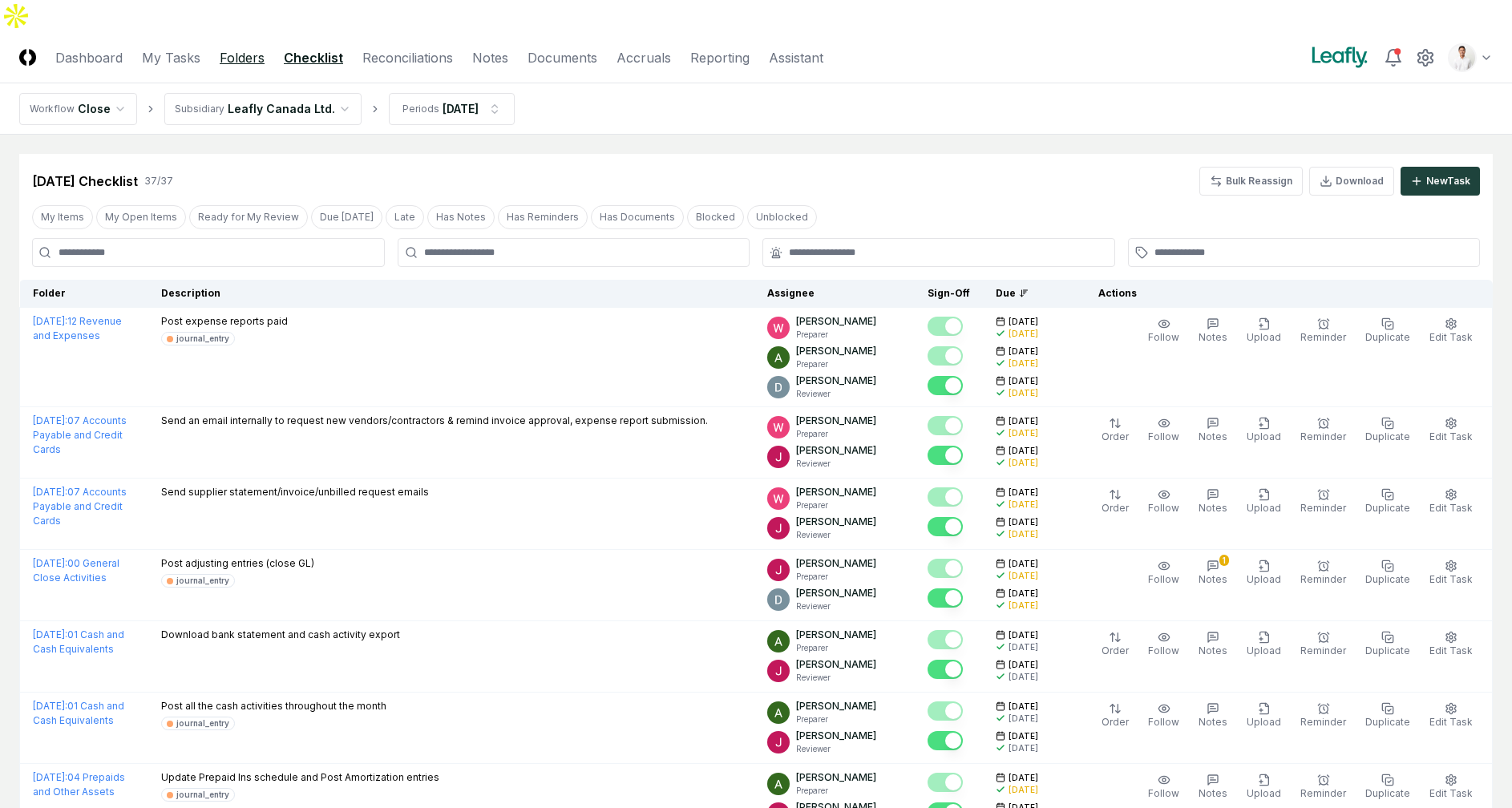
click at [242, 48] on link "Folders" at bounding box center [242, 58] width 45 height 19
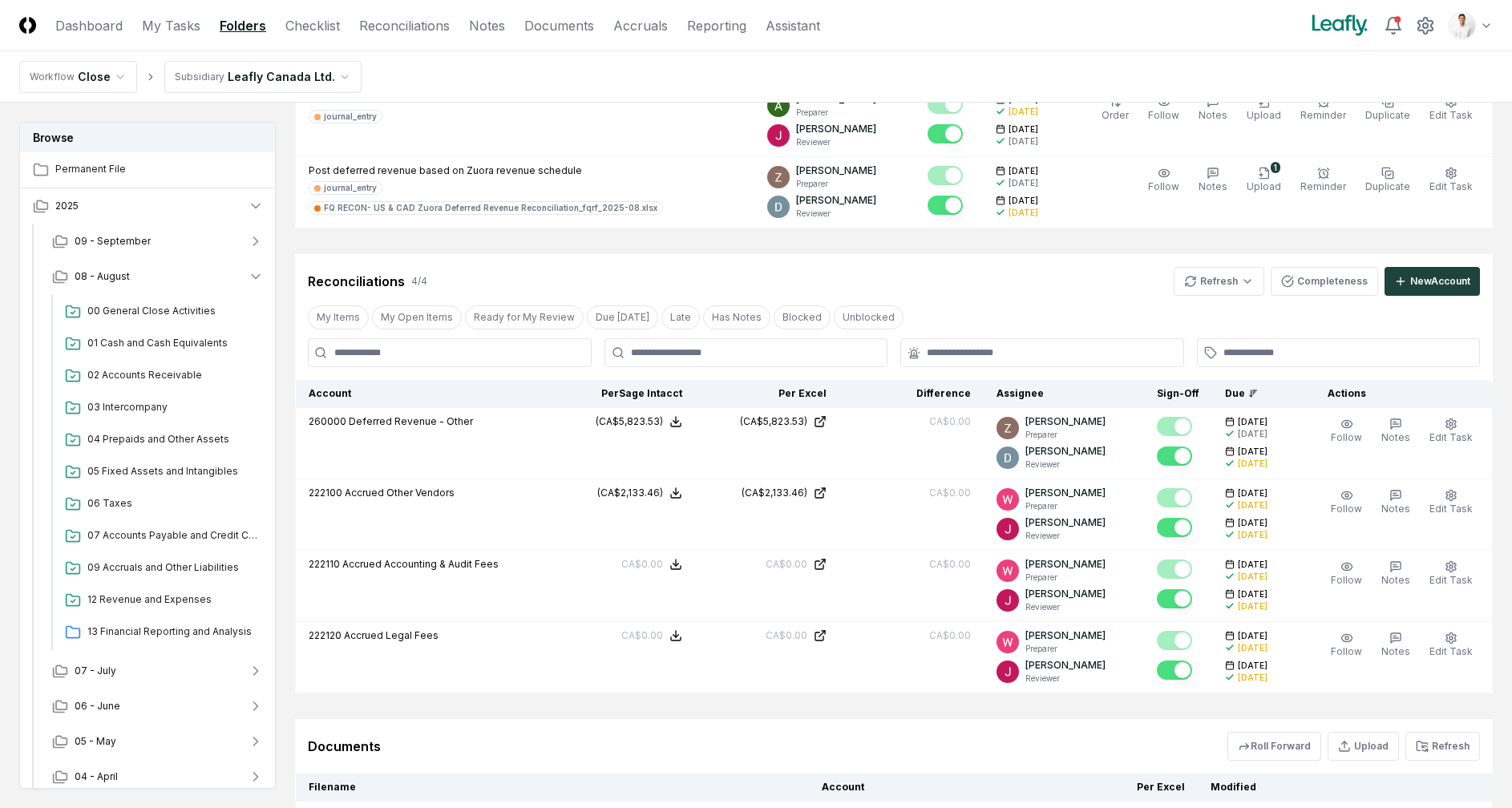
scroll to position [621, 0]
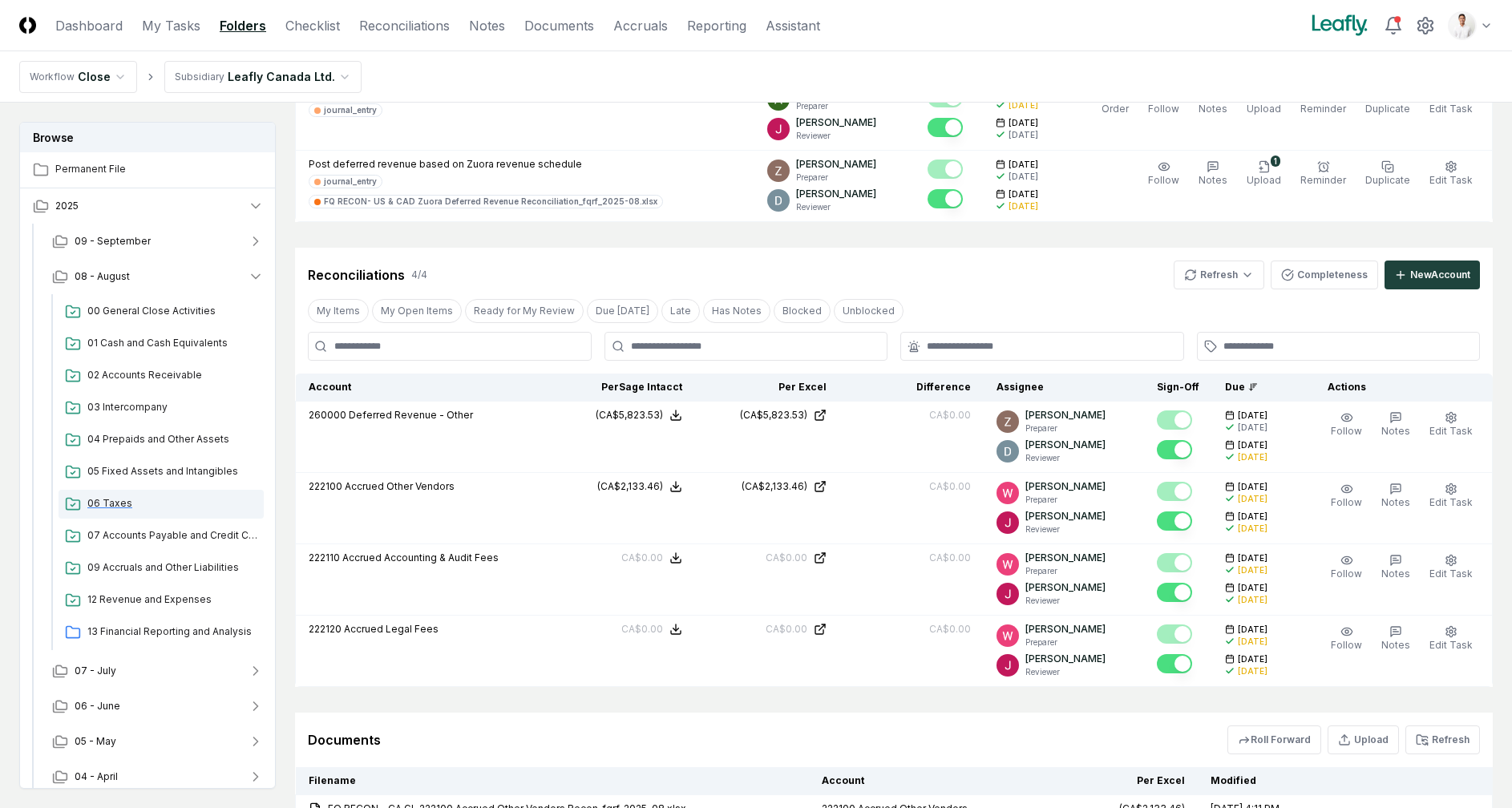
click at [151, 496] on span "06 Taxes" at bounding box center [172, 503] width 169 height 14
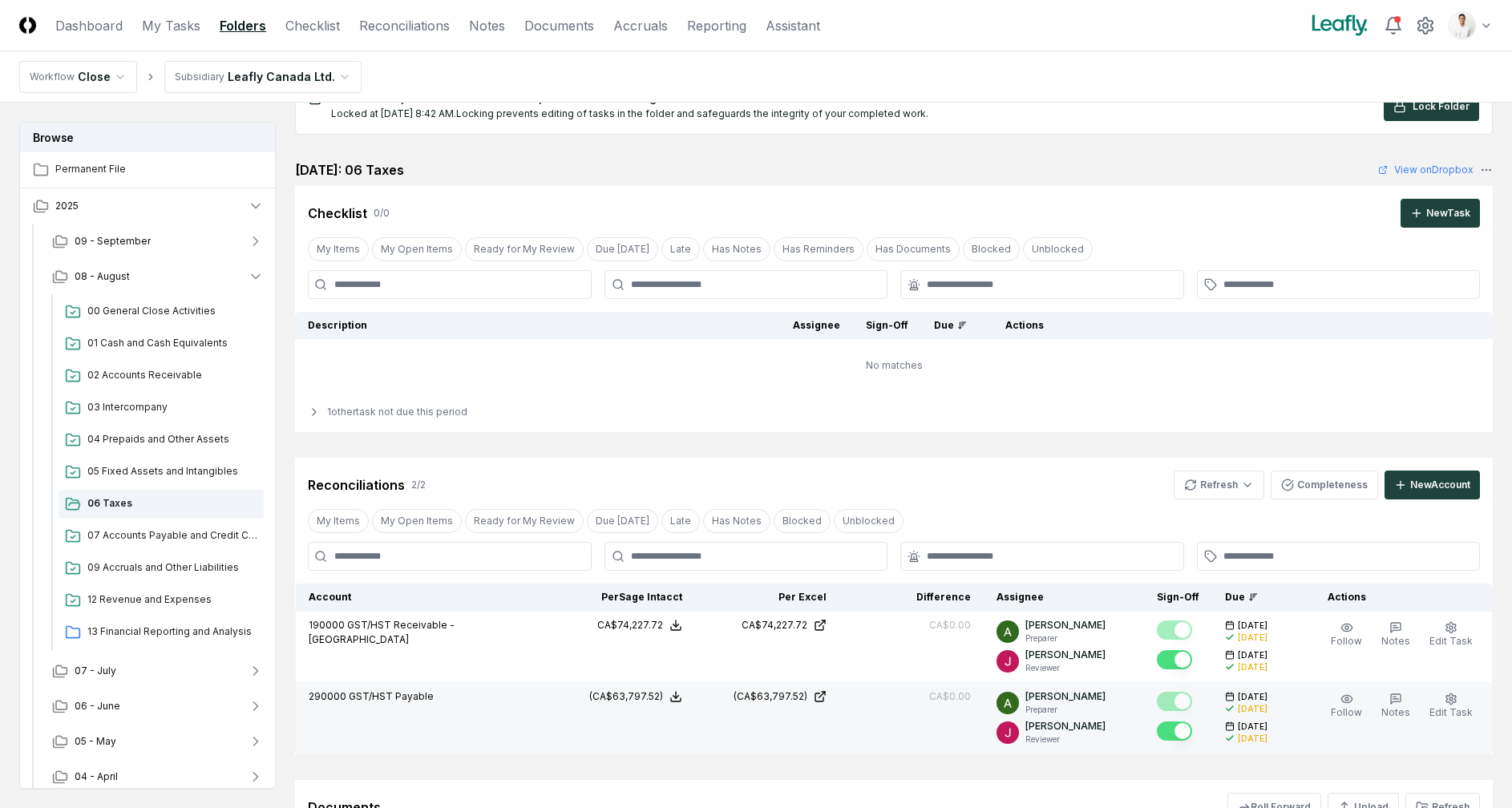
scroll to position [255, 0]
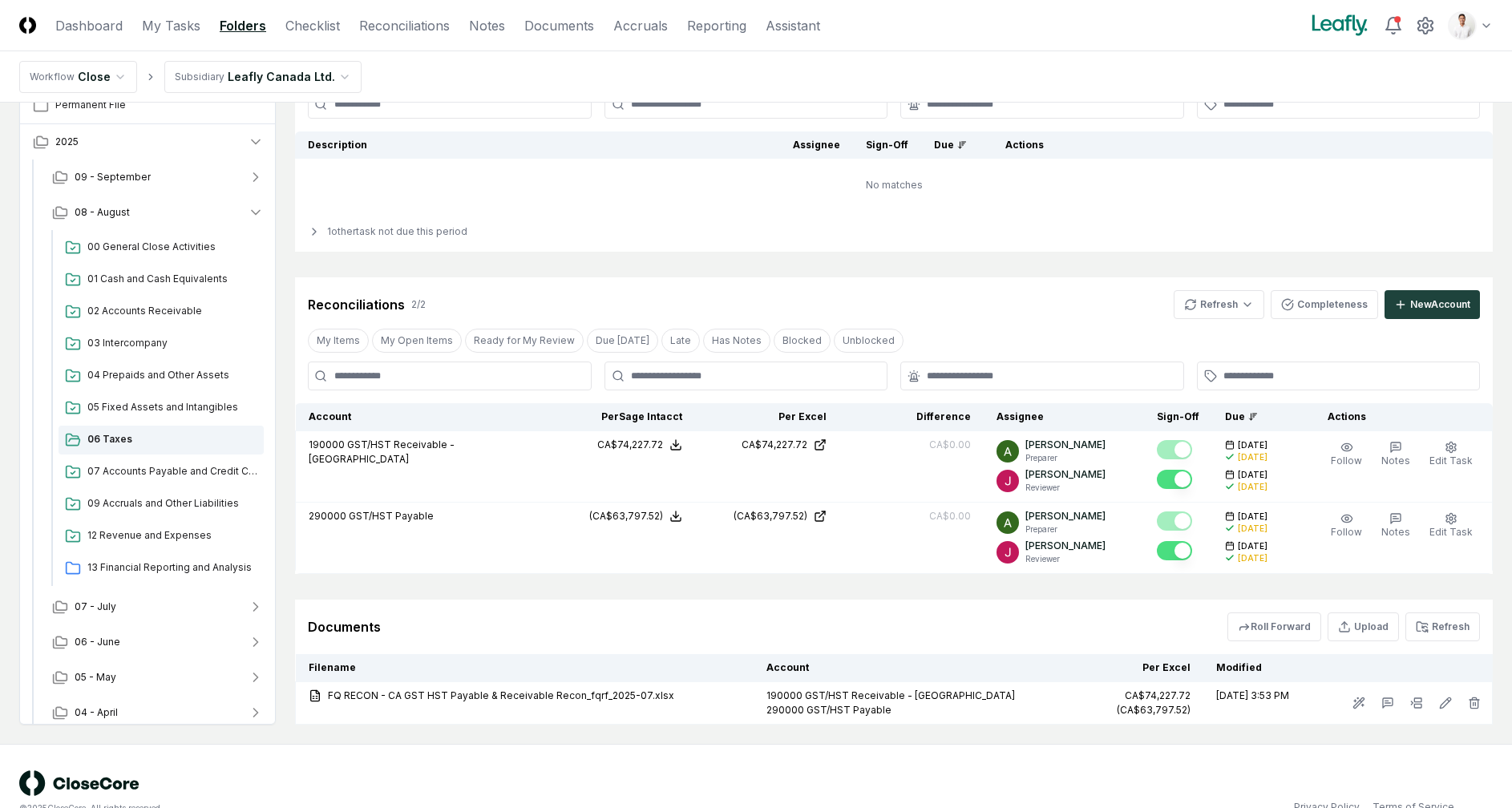
click at [1124, 277] on div "Reconciliations 2 / 2 Refresh Completeness New Account" at bounding box center [893, 298] width 1197 height 41
click at [977, 600] on div "Documents Roll Forward Upload Refresh" at bounding box center [893, 627] width 1197 height 55
click at [1434, 613] on button "Refresh" at bounding box center [1442, 627] width 74 height 29
click at [867, 613] on div "Documents Roll Forward Upload Refresh" at bounding box center [894, 627] width 1172 height 29
click at [435, 12] on header "CloseCore Dashboard My Tasks Folders Checklist Reconciliations Notes Documents …" at bounding box center [756, 25] width 1512 height 51
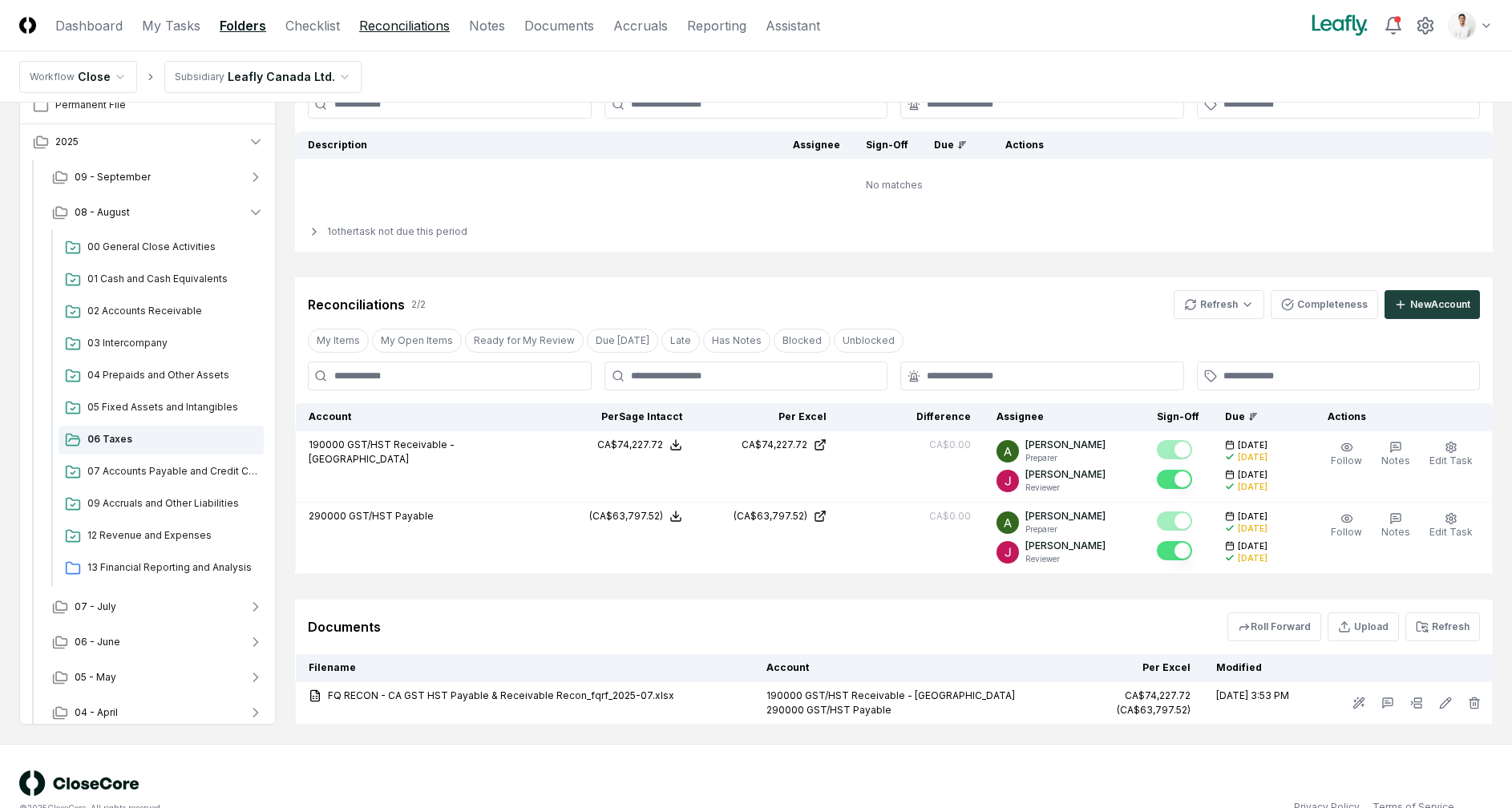
click at [432, 18] on link "Reconciliations" at bounding box center [404, 26] width 91 height 19
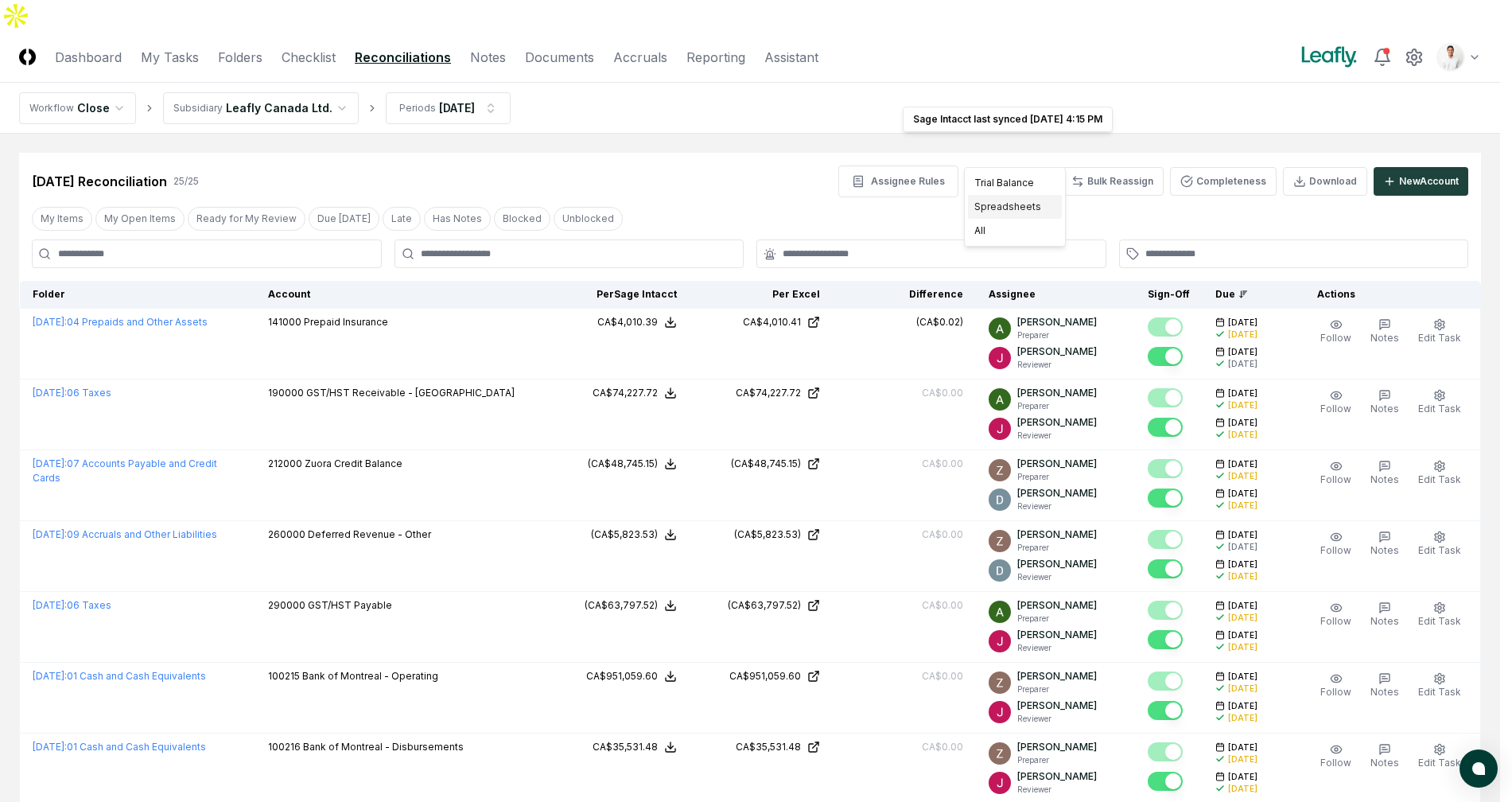
click at [1025, 206] on div "Spreadsheets" at bounding box center [1015, 206] width 94 height 24
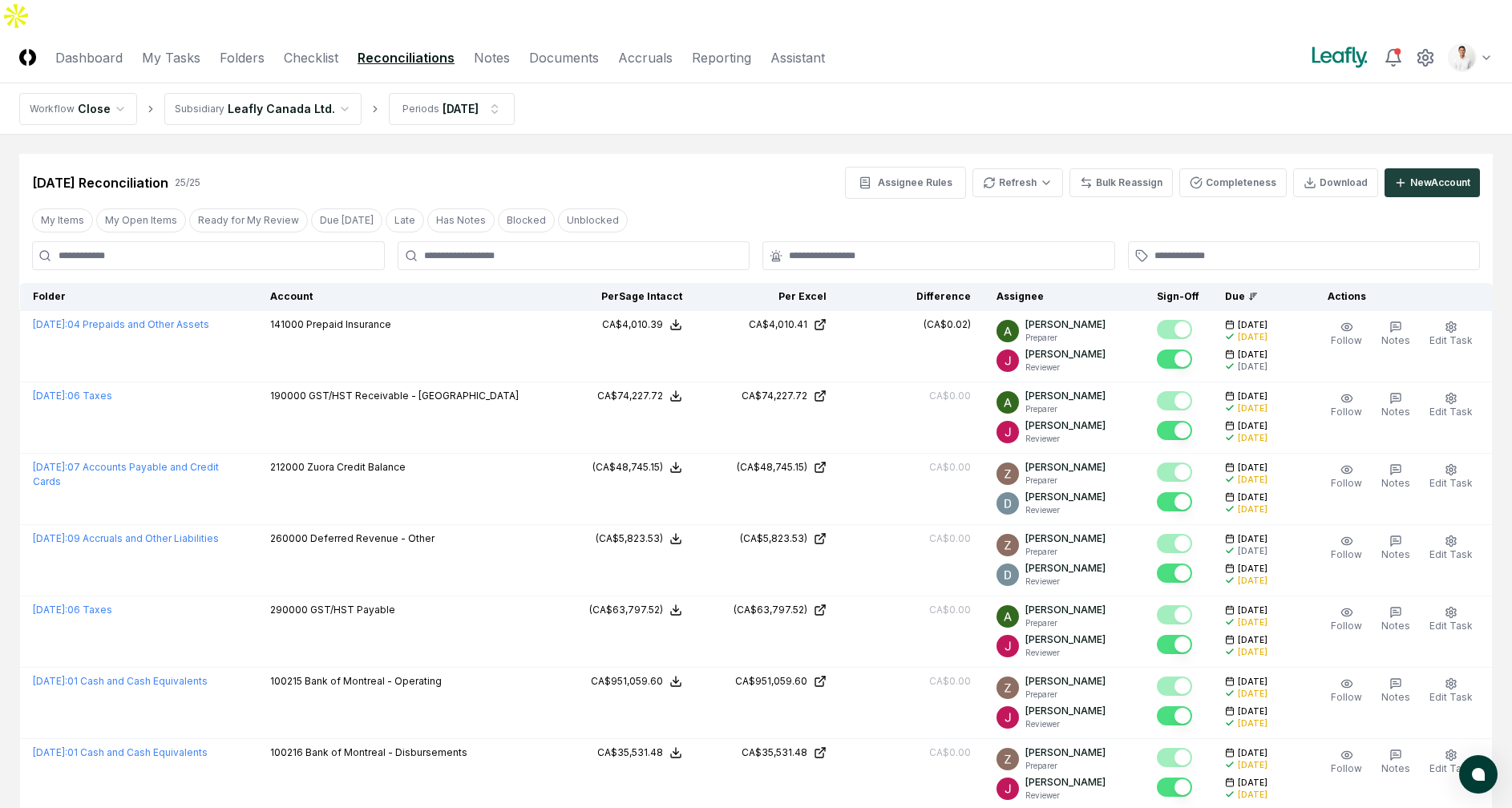
click at [755, 205] on div "My Items My Open Items Ready for My Review Due Today Late Has Notes Blocked Unb…" at bounding box center [756, 220] width 1473 height 30
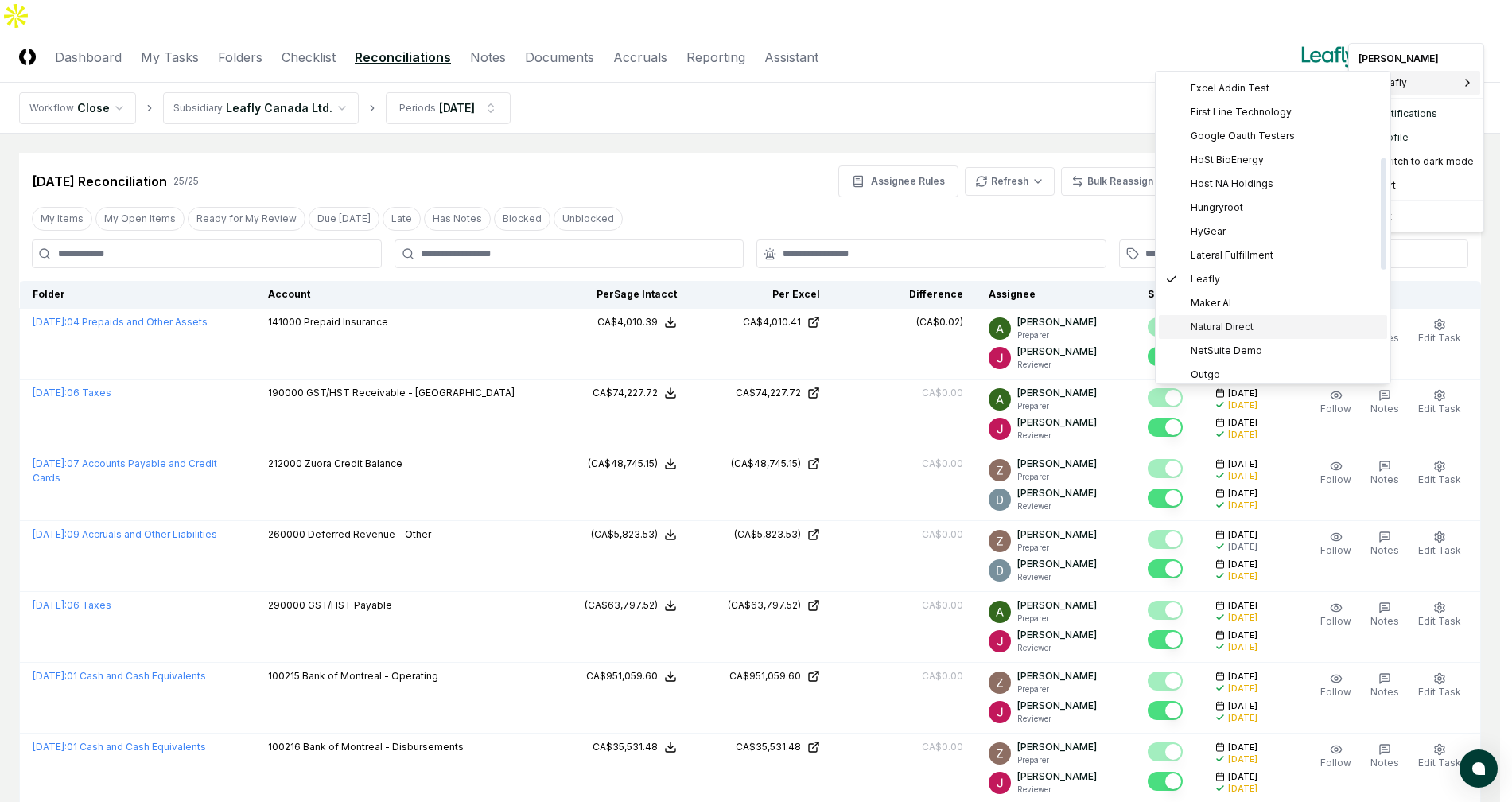
scroll to position [227, 0]
click at [1230, 198] on span "Hungryroot" at bounding box center [1217, 194] width 53 height 14
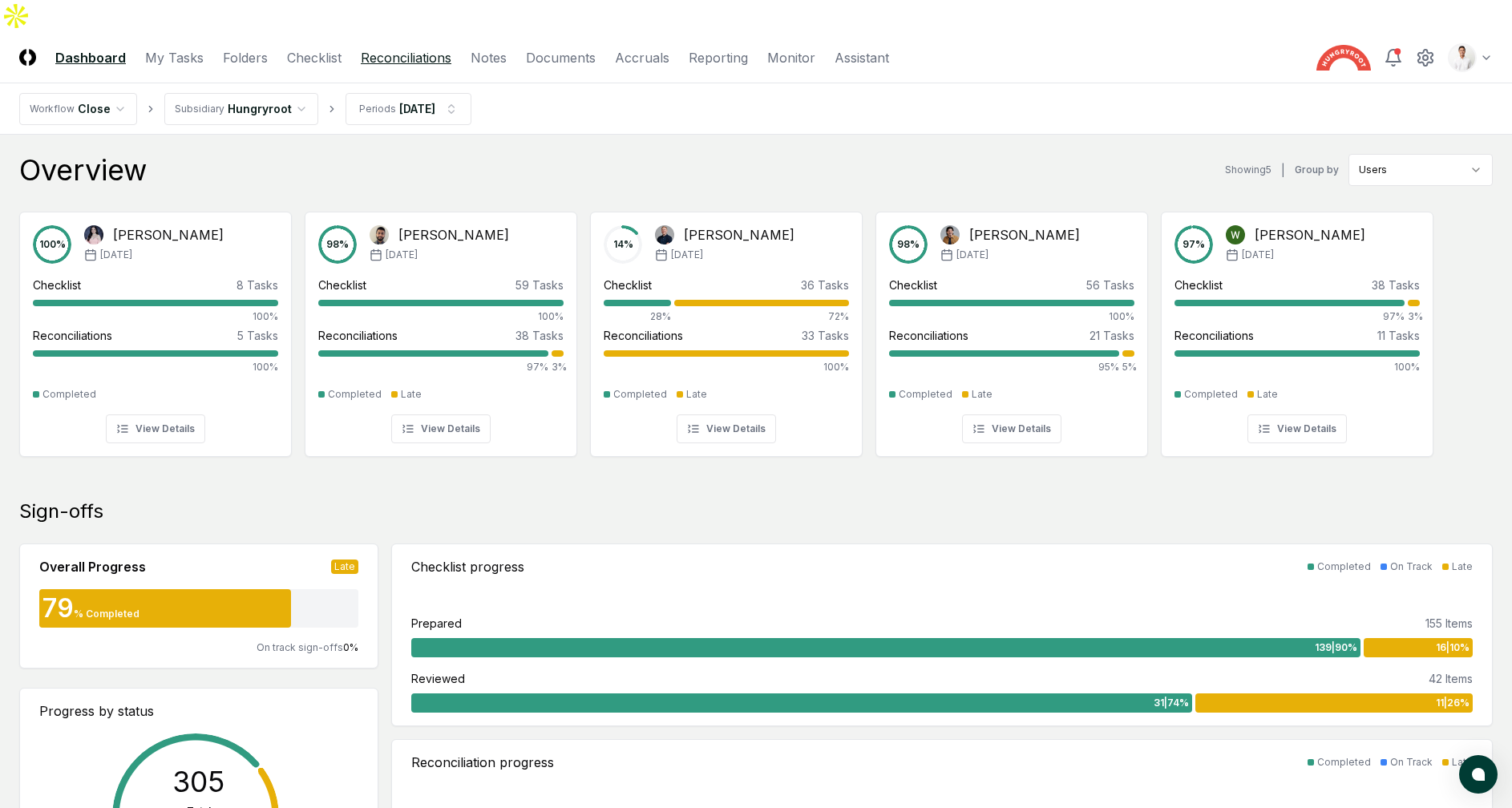
click at [398, 48] on link "Reconciliations" at bounding box center [406, 58] width 91 height 19
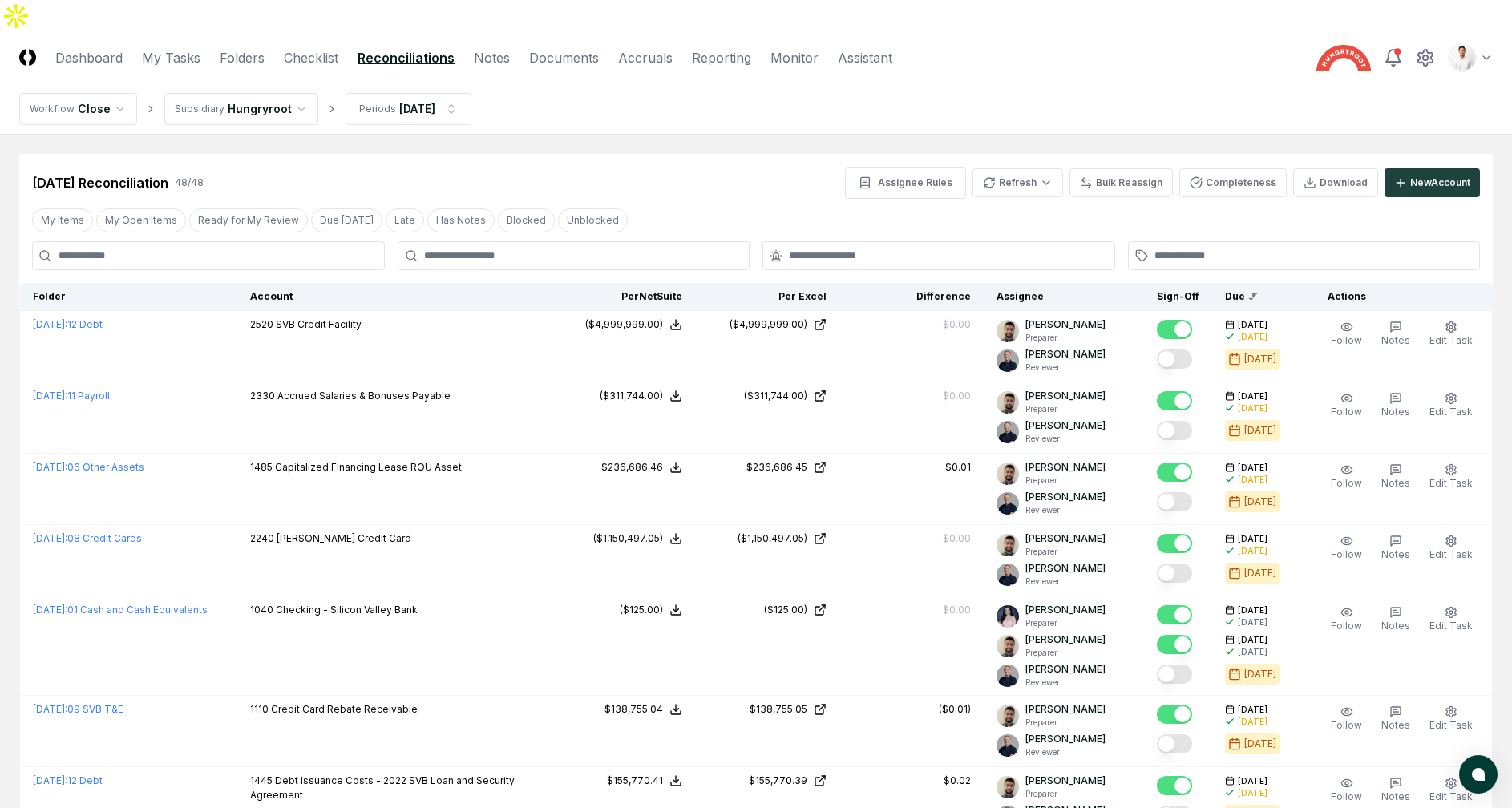
click at [386, 167] on div "Aug 2025 Reconciliation 48 / 48 Assignee Rules Refresh Bulk Reassign Completene…" at bounding box center [755, 182] width 1447 height 32
click at [115, 283] on th "Folder" at bounding box center [129, 297] width 218 height 28
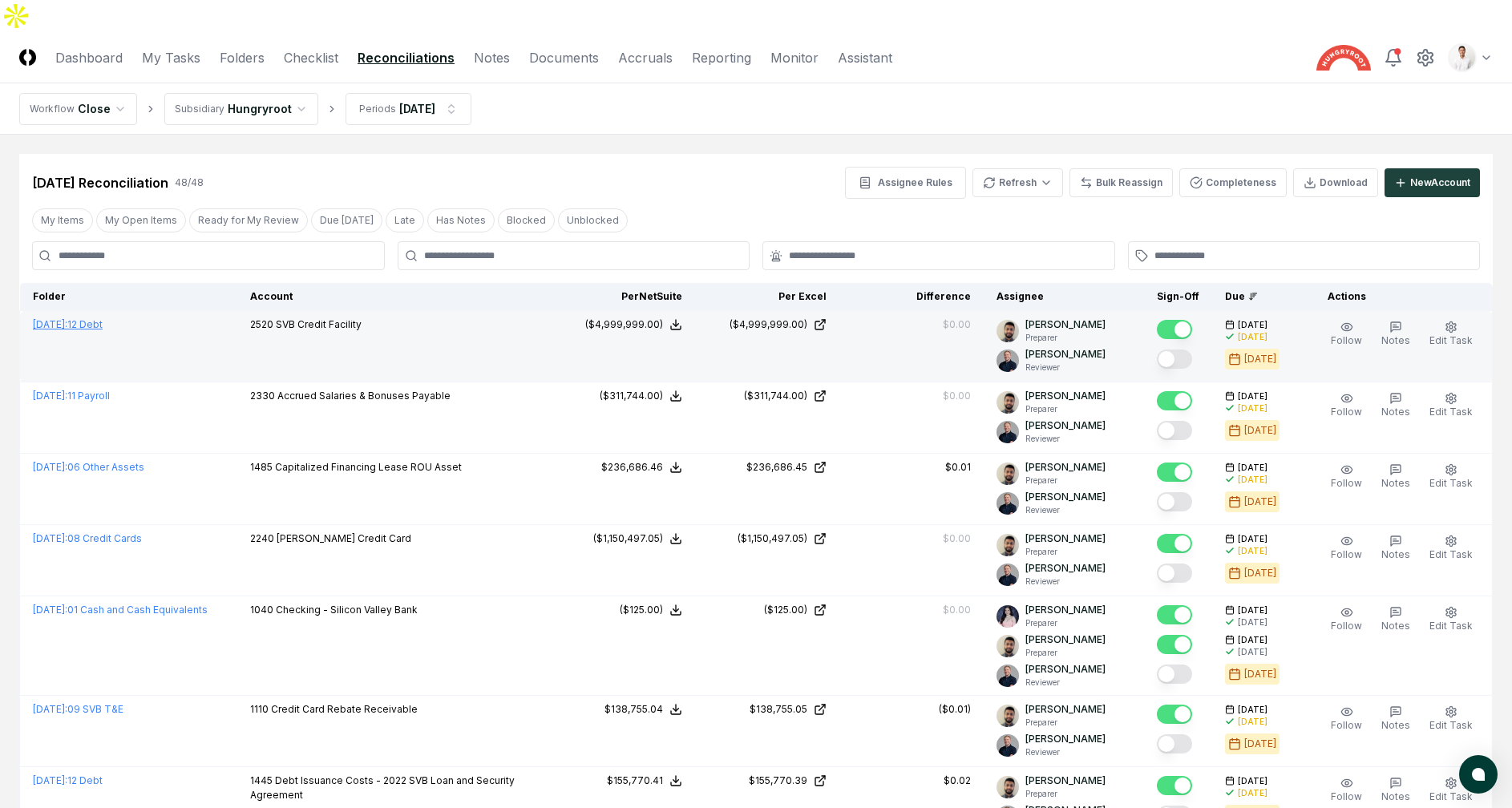
click at [103, 318] on link "August 2025 : 12 Debt" at bounding box center [67, 324] width 69 height 12
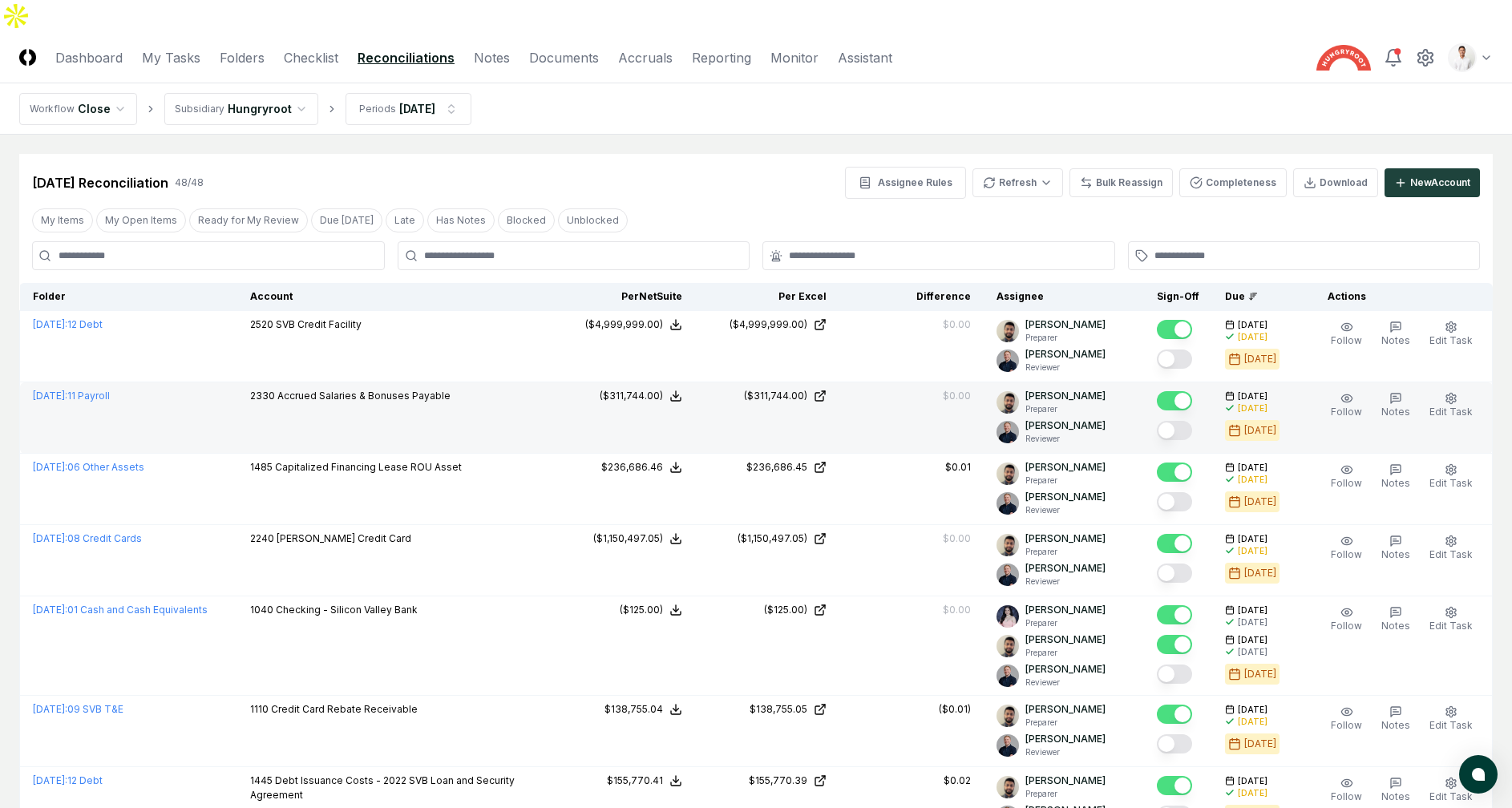
scroll to position [2, 0]
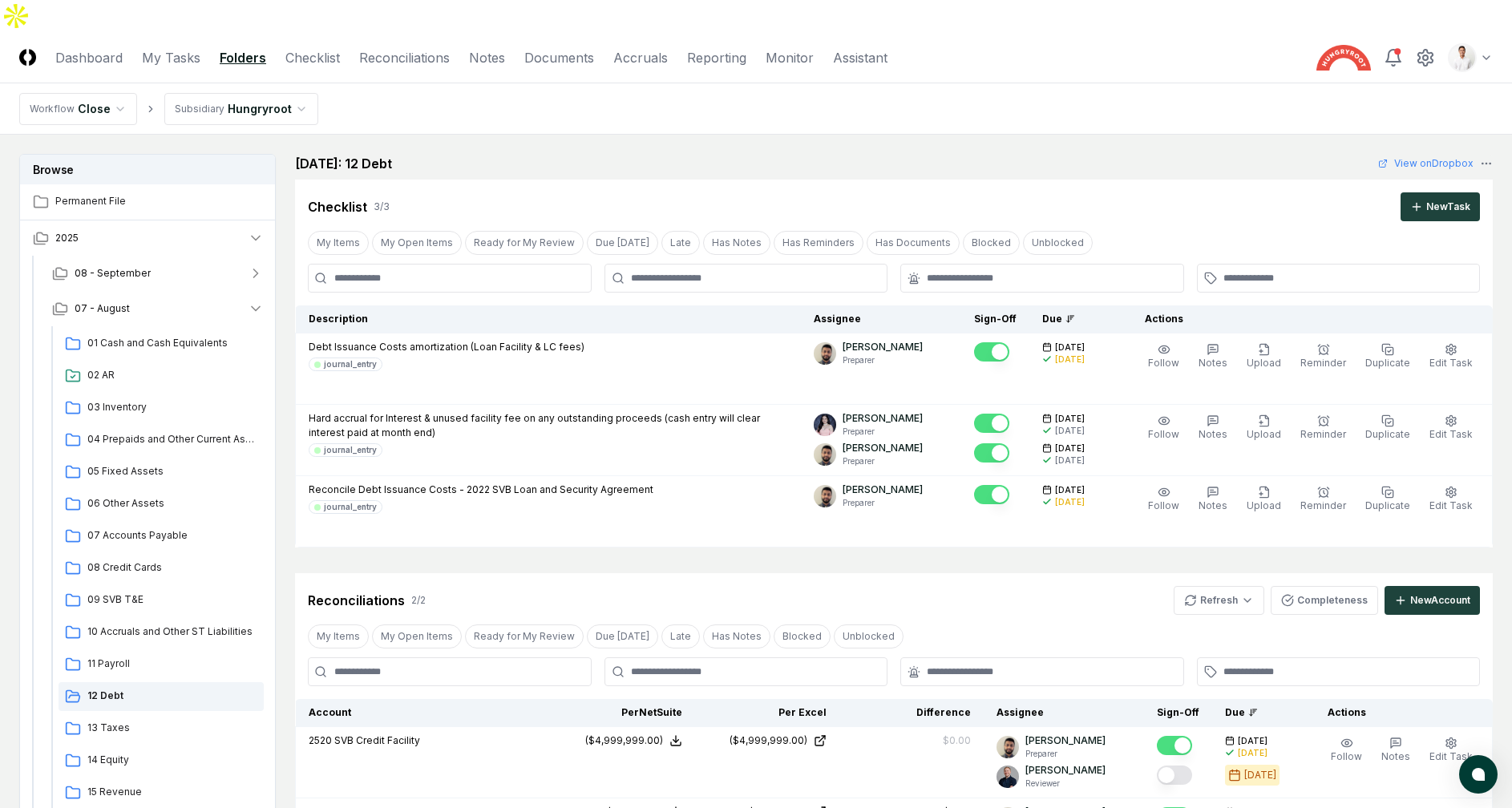
scroll to position [338, 0]
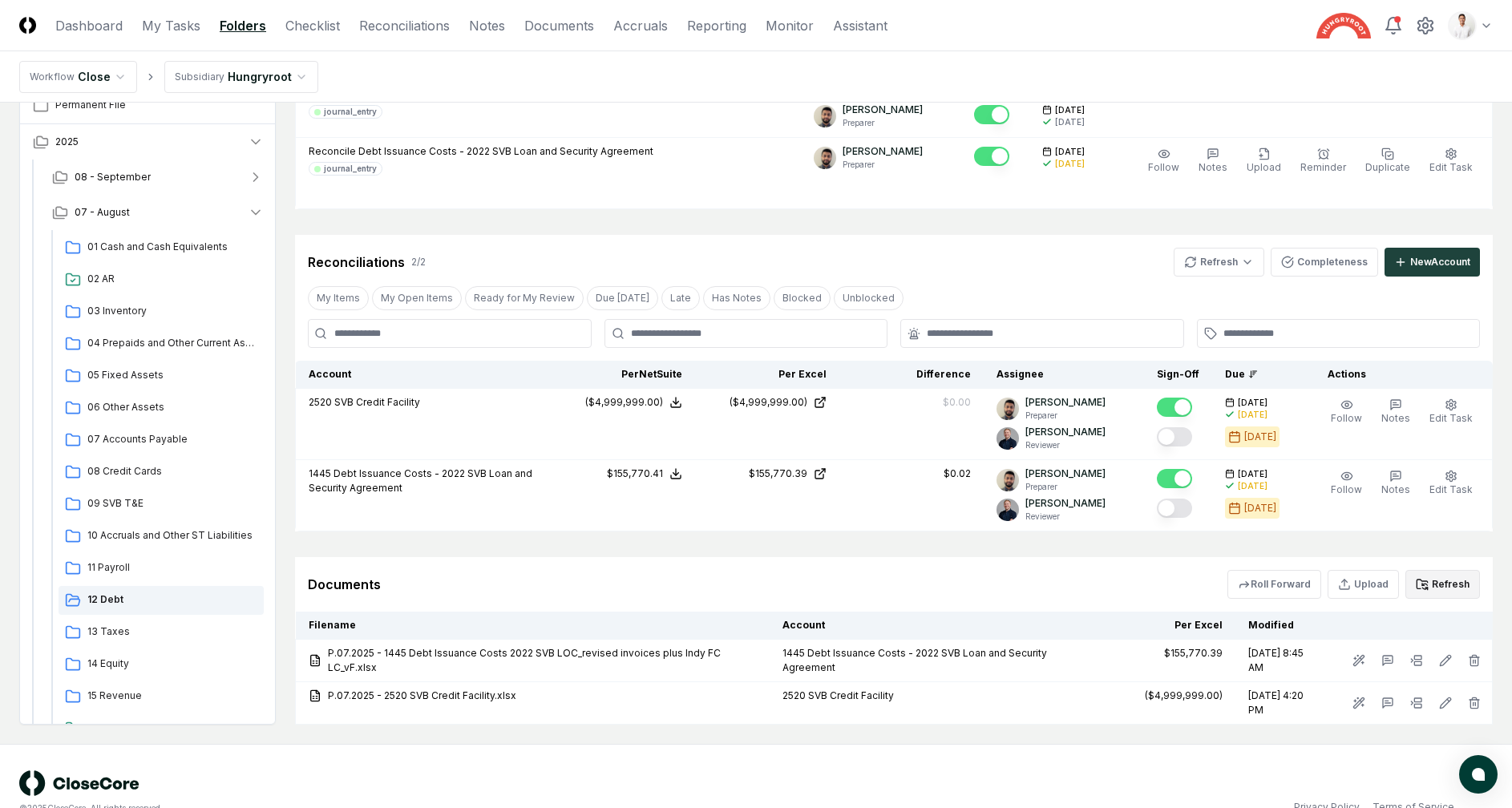
click at [1462, 570] on button "Refresh" at bounding box center [1442, 585] width 74 height 29
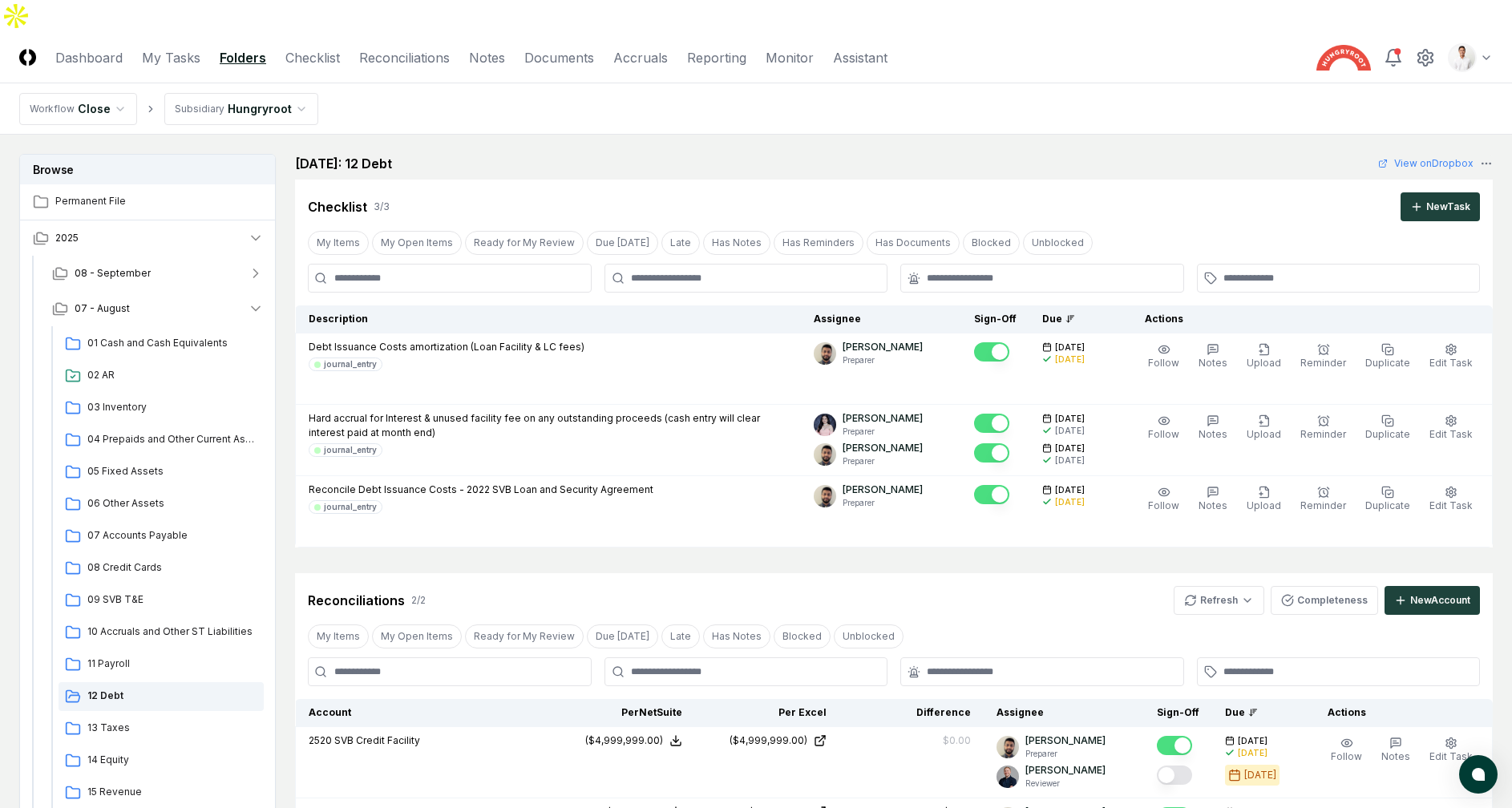
click at [555, 154] on div "August 2025: 12 Debt View on Dropbox" at bounding box center [893, 164] width 1197 height 19
